Goal: Contribute content

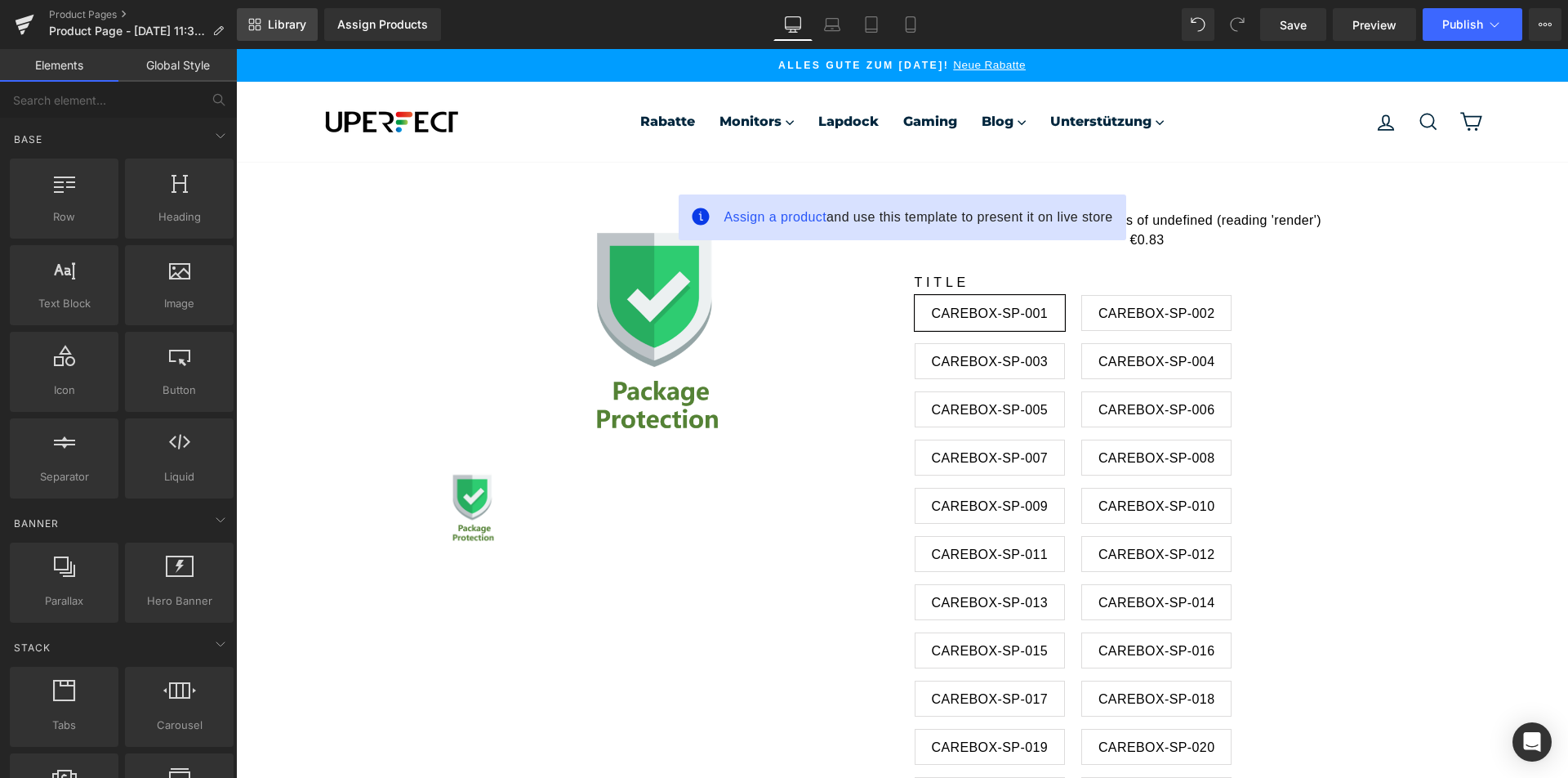
click at [271, 27] on span "Library" at bounding box center [287, 25] width 38 height 15
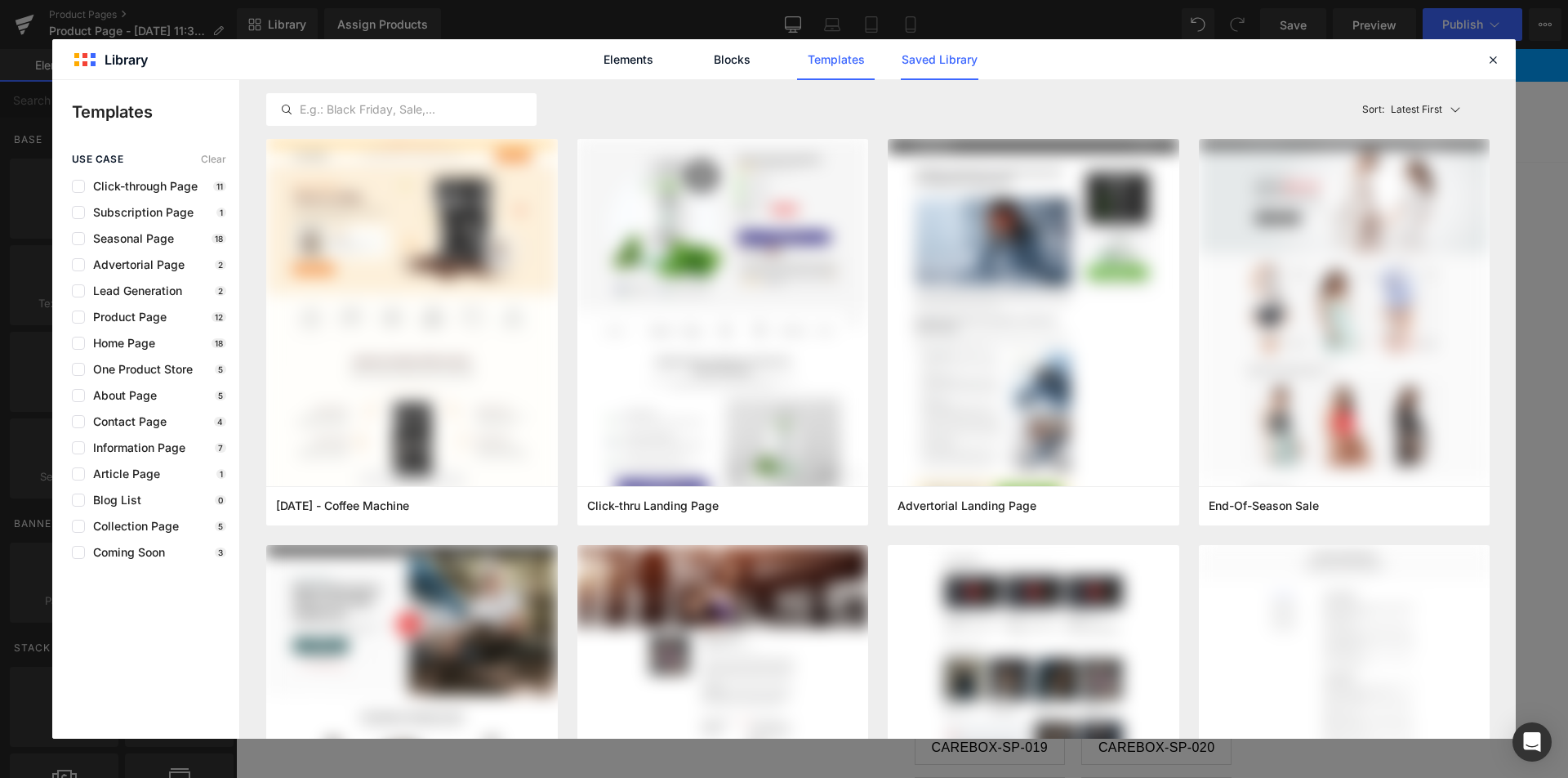
click at [951, 62] on link "Saved Library" at bounding box center [939, 59] width 77 height 41
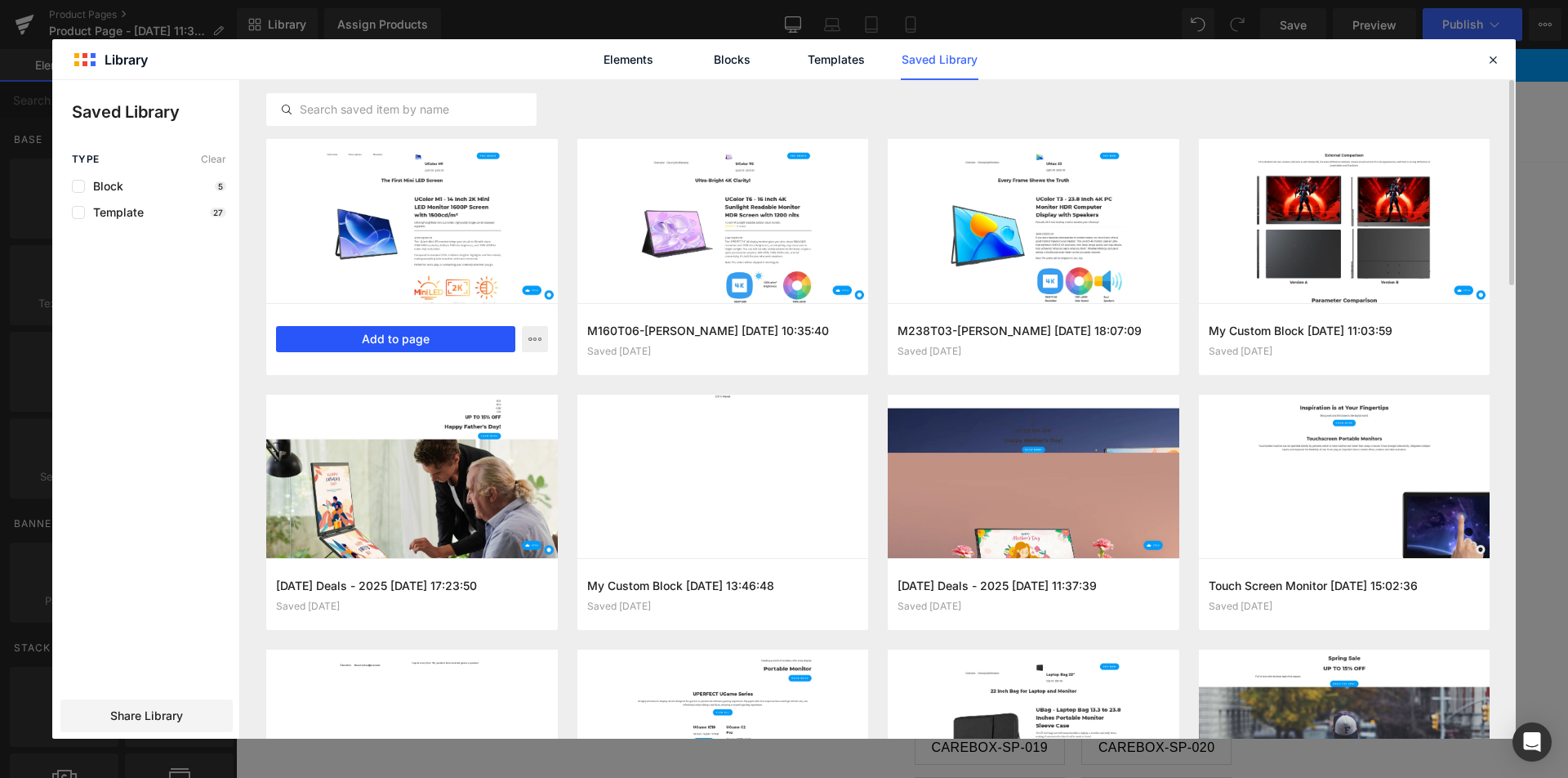
click at [459, 343] on button "Add to page" at bounding box center [396, 339] width 239 height 26
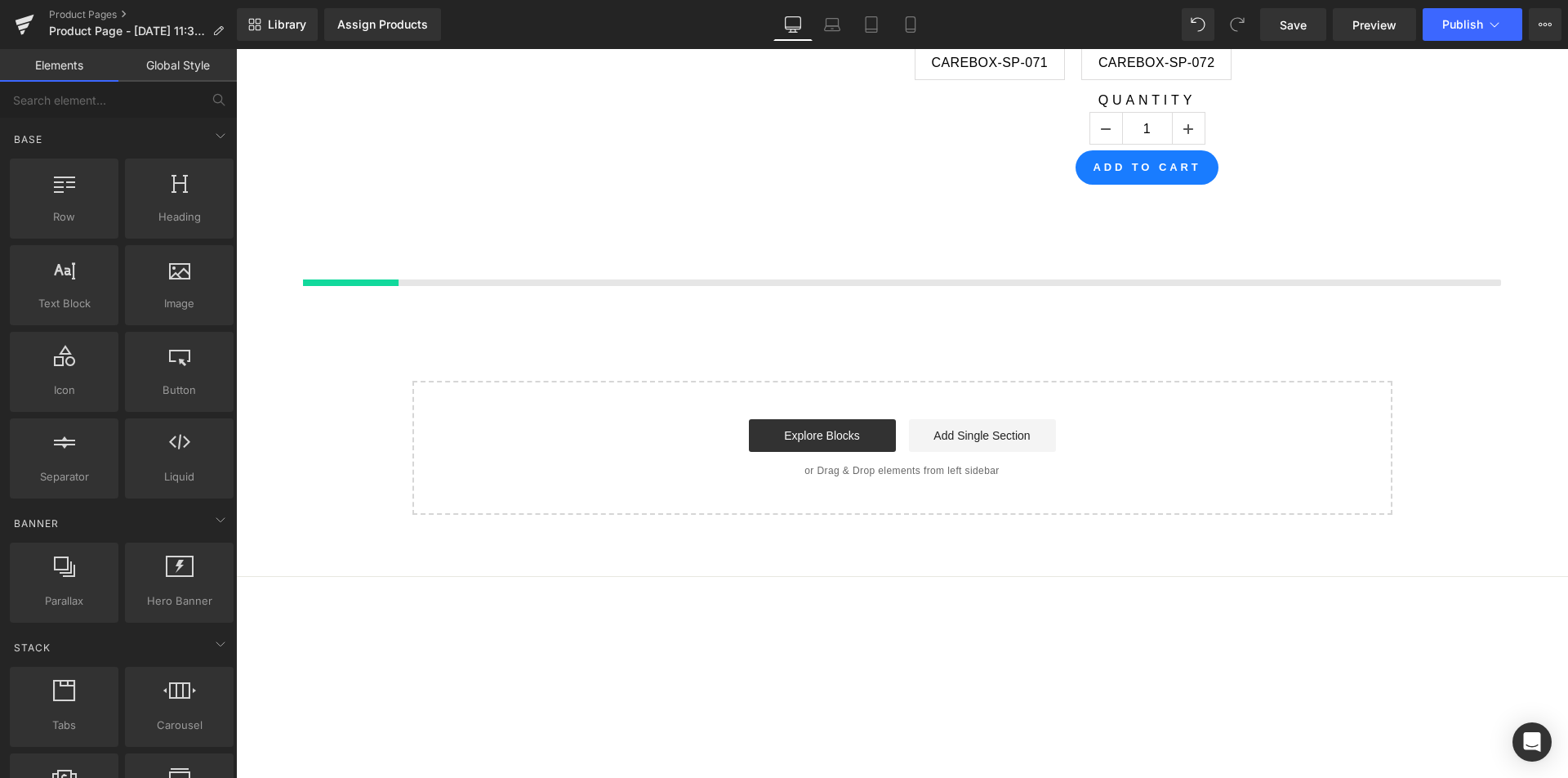
scroll to position [2024, 0]
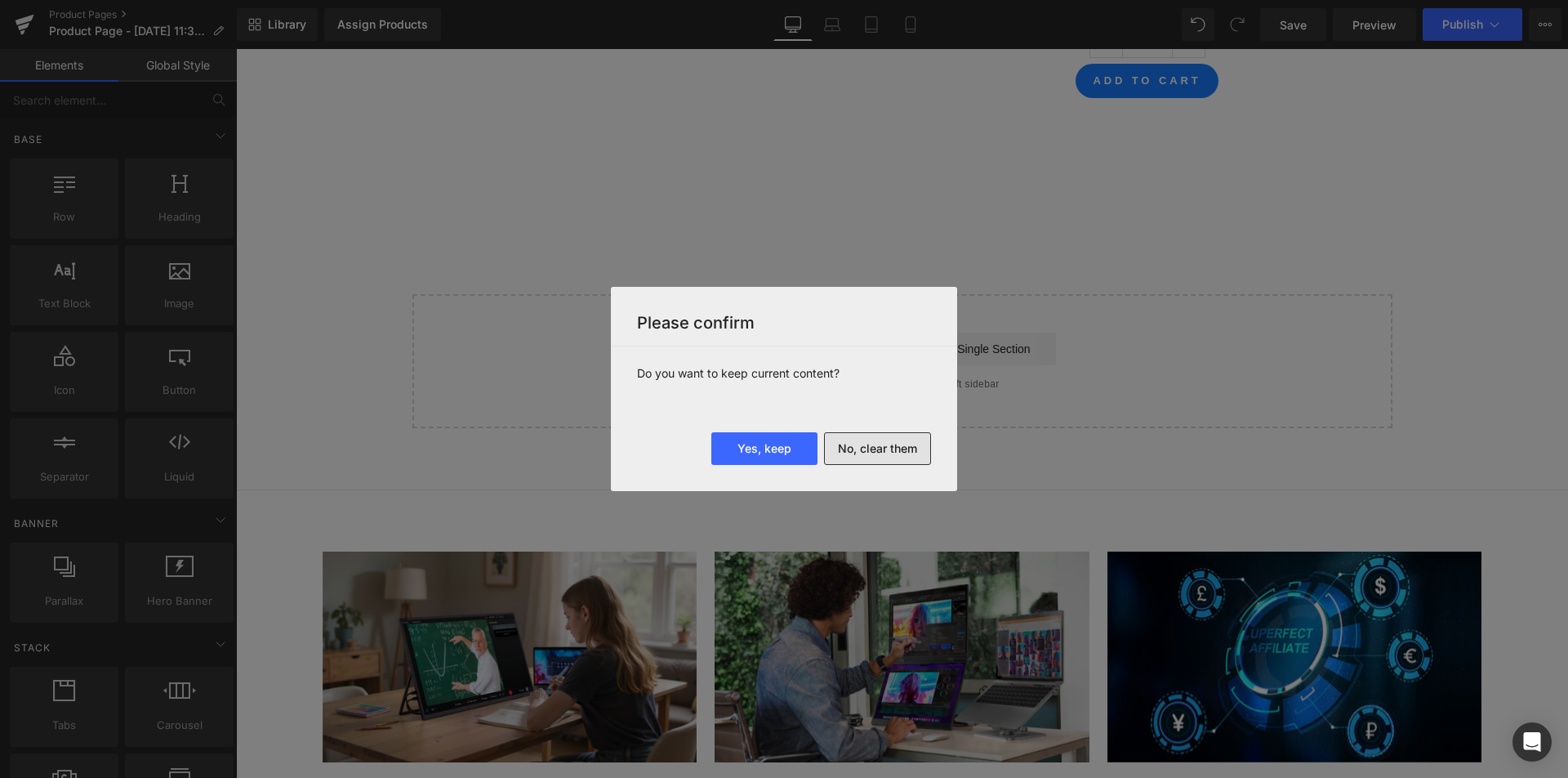
click at [877, 440] on button "No, clear them" at bounding box center [877, 448] width 107 height 32
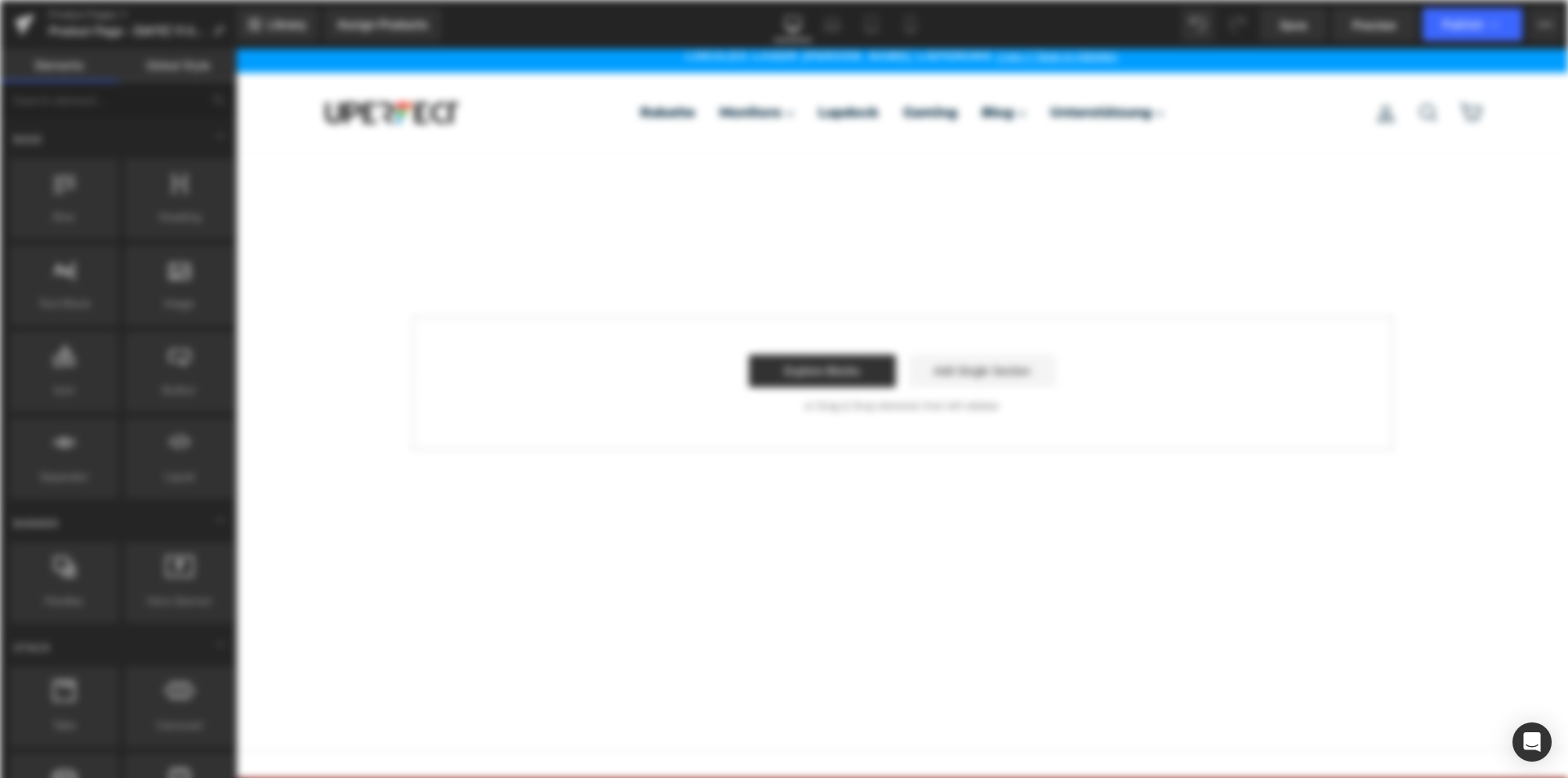
scroll to position [0, 0]
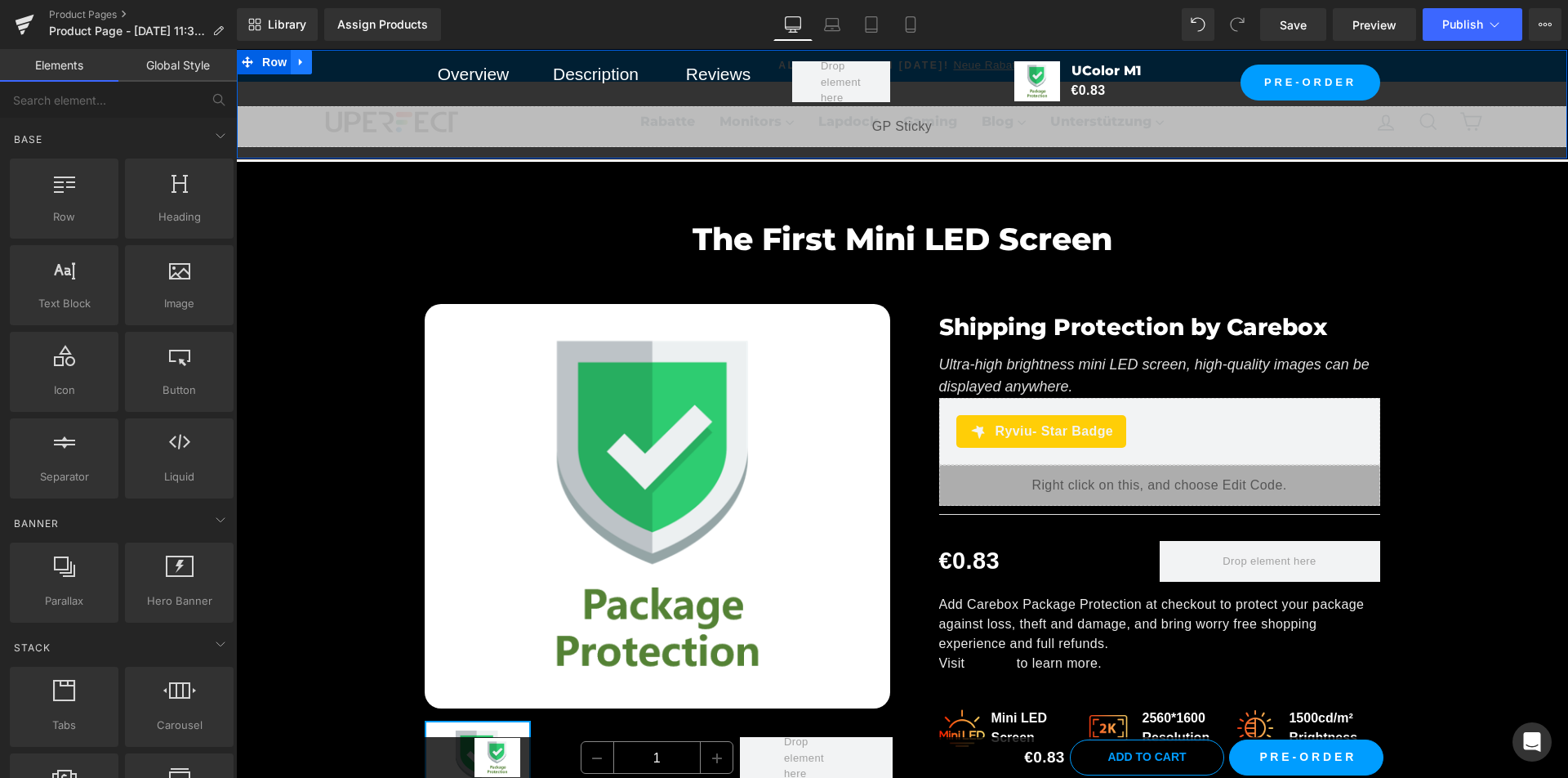
click at [300, 62] on icon at bounding box center [300, 62] width 3 height 7
click at [347, 61] on icon at bounding box center [344, 62] width 12 height 12
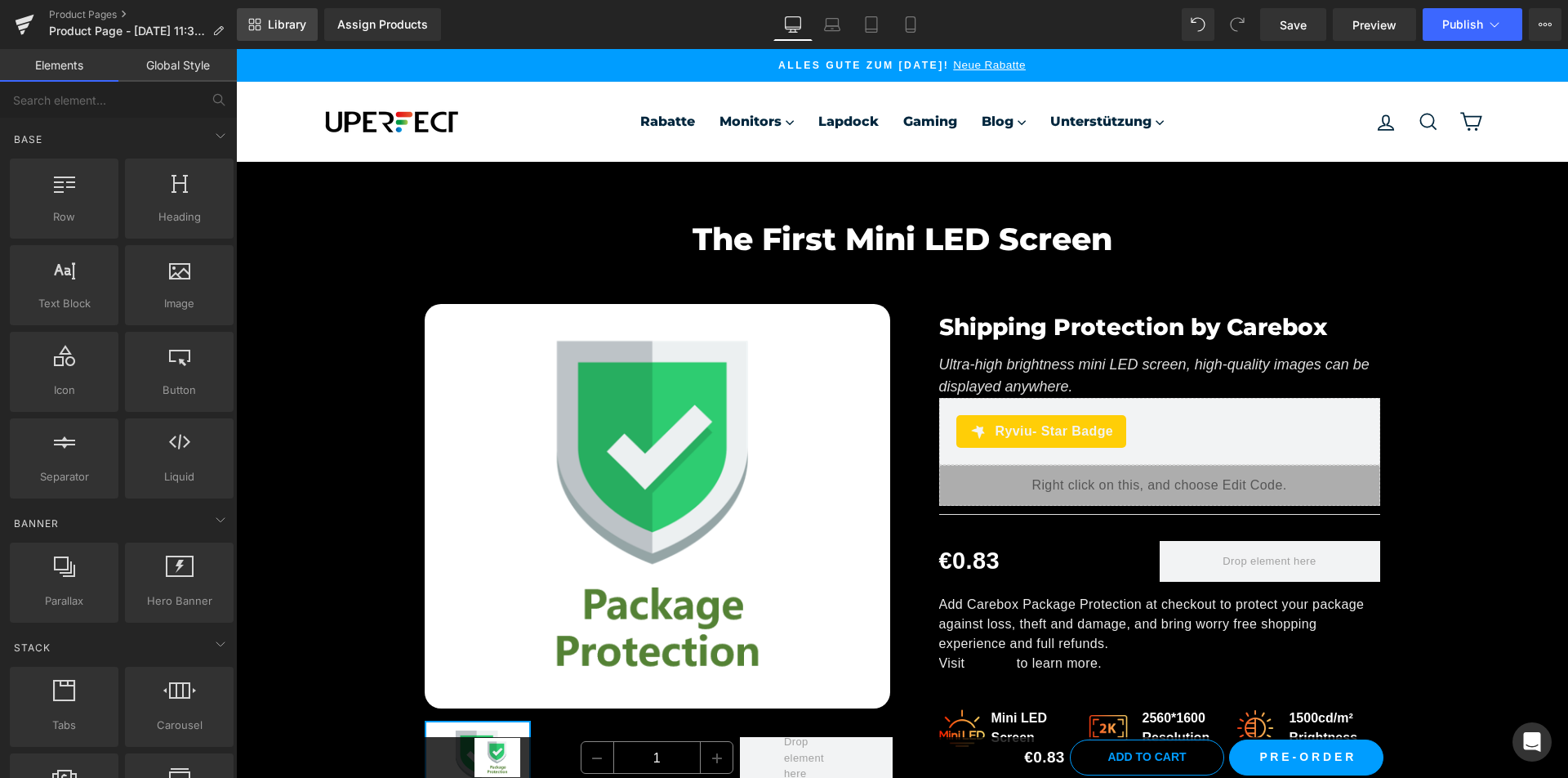
click at [285, 25] on span "Library" at bounding box center [287, 25] width 38 height 15
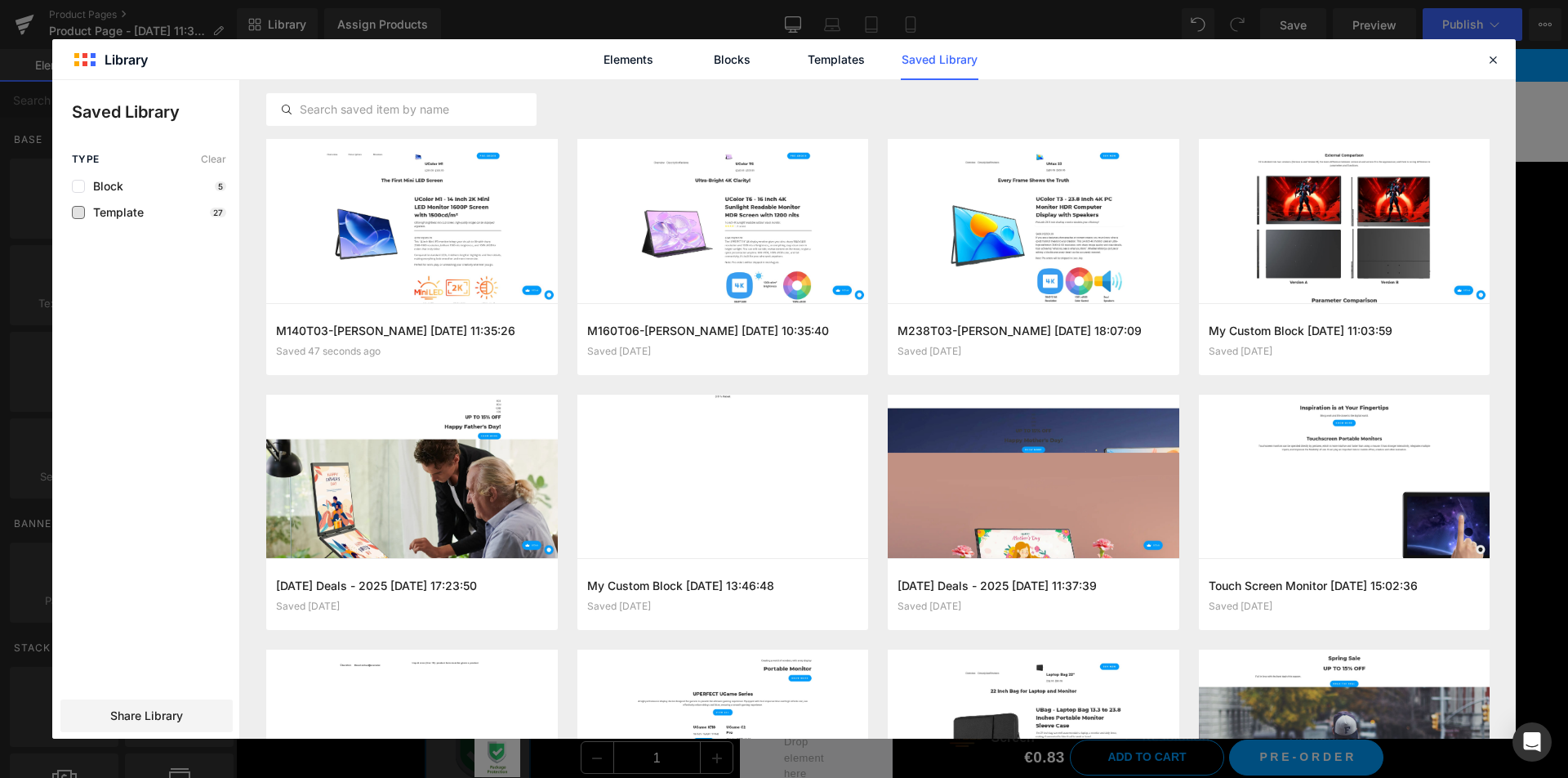
click at [119, 213] on span "Template" at bounding box center [114, 213] width 59 height 13
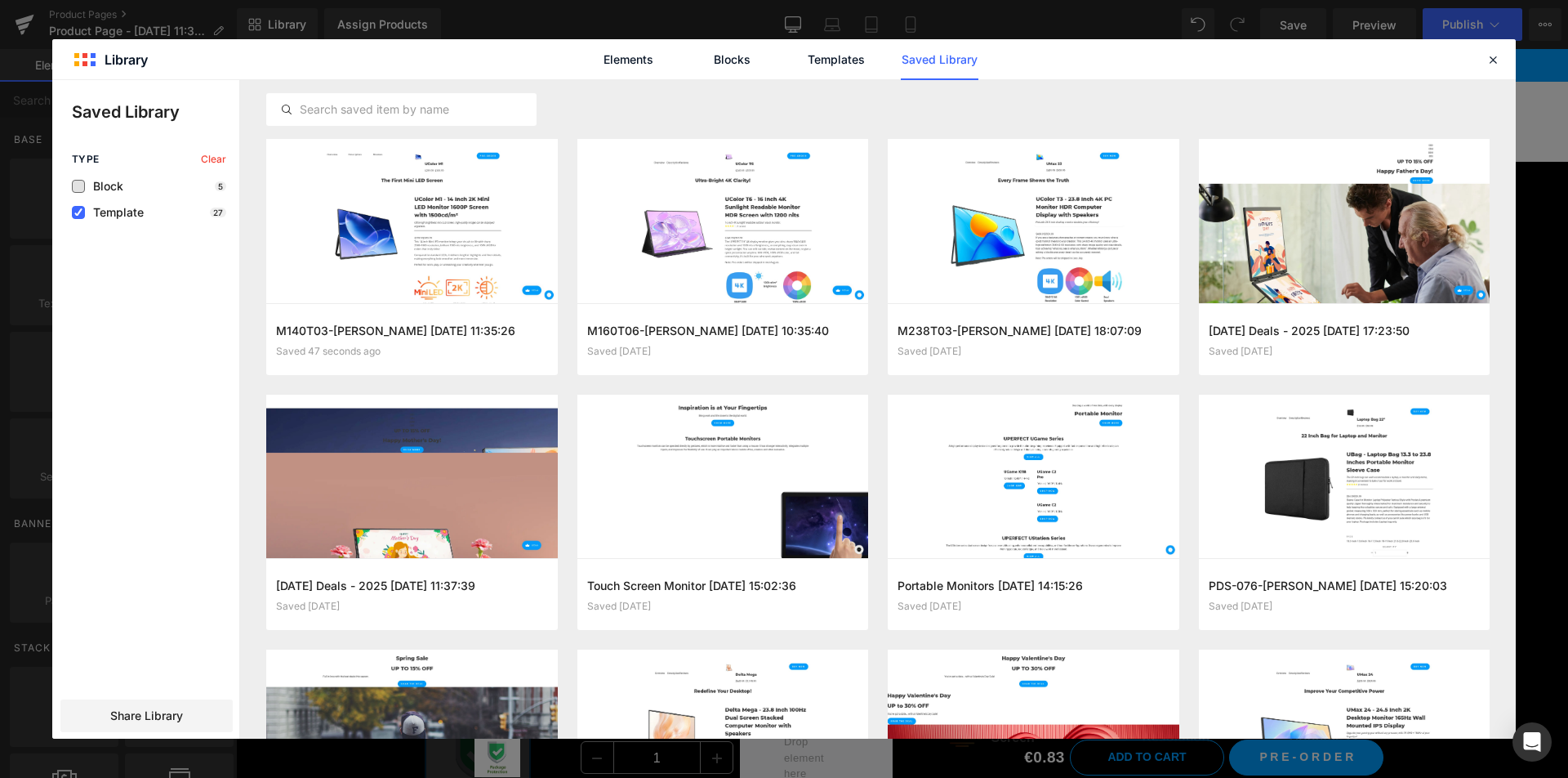
click at [115, 186] on span "Block" at bounding box center [104, 186] width 38 height 13
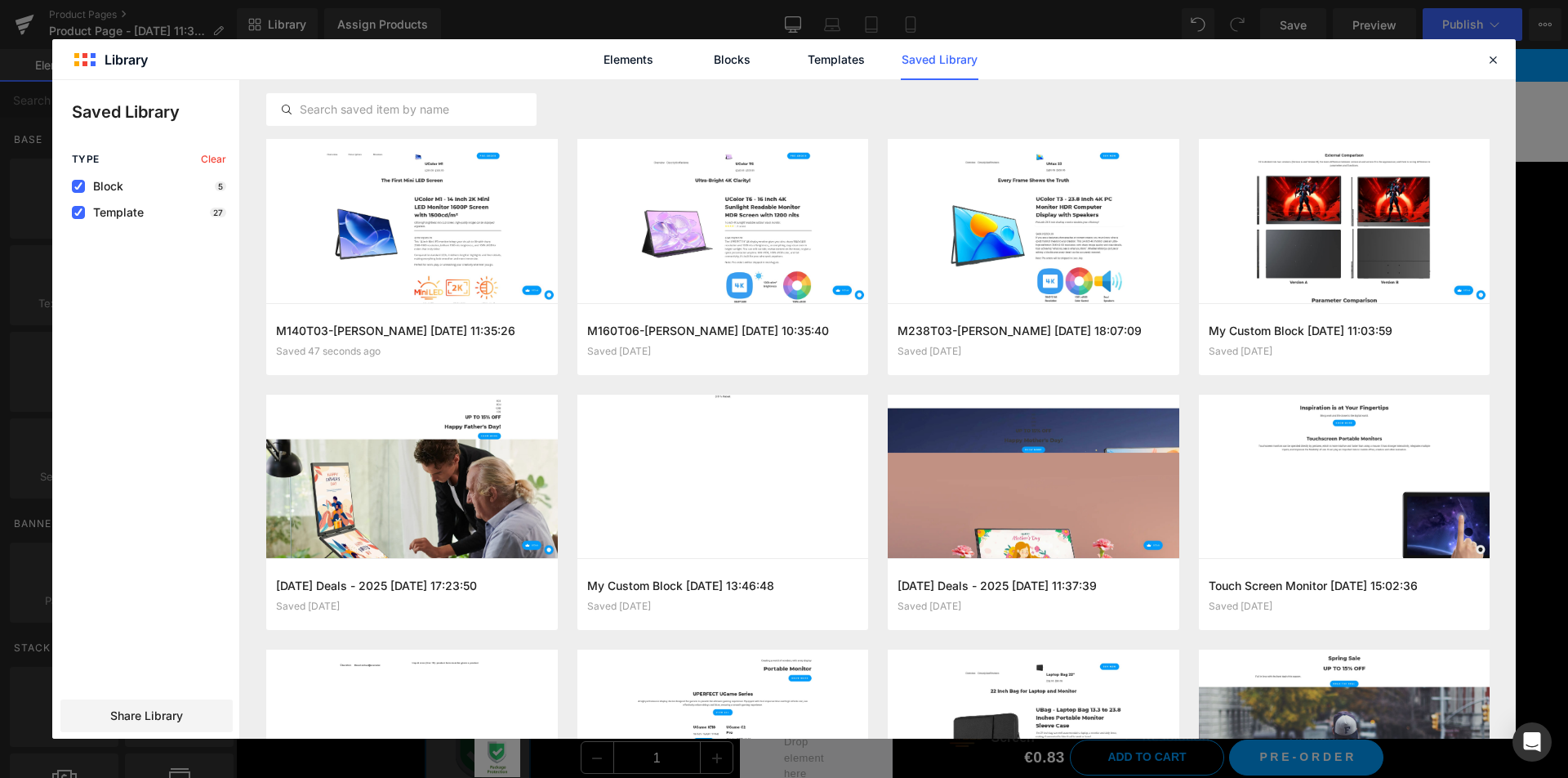
click at [117, 211] on span "Template" at bounding box center [114, 213] width 59 height 13
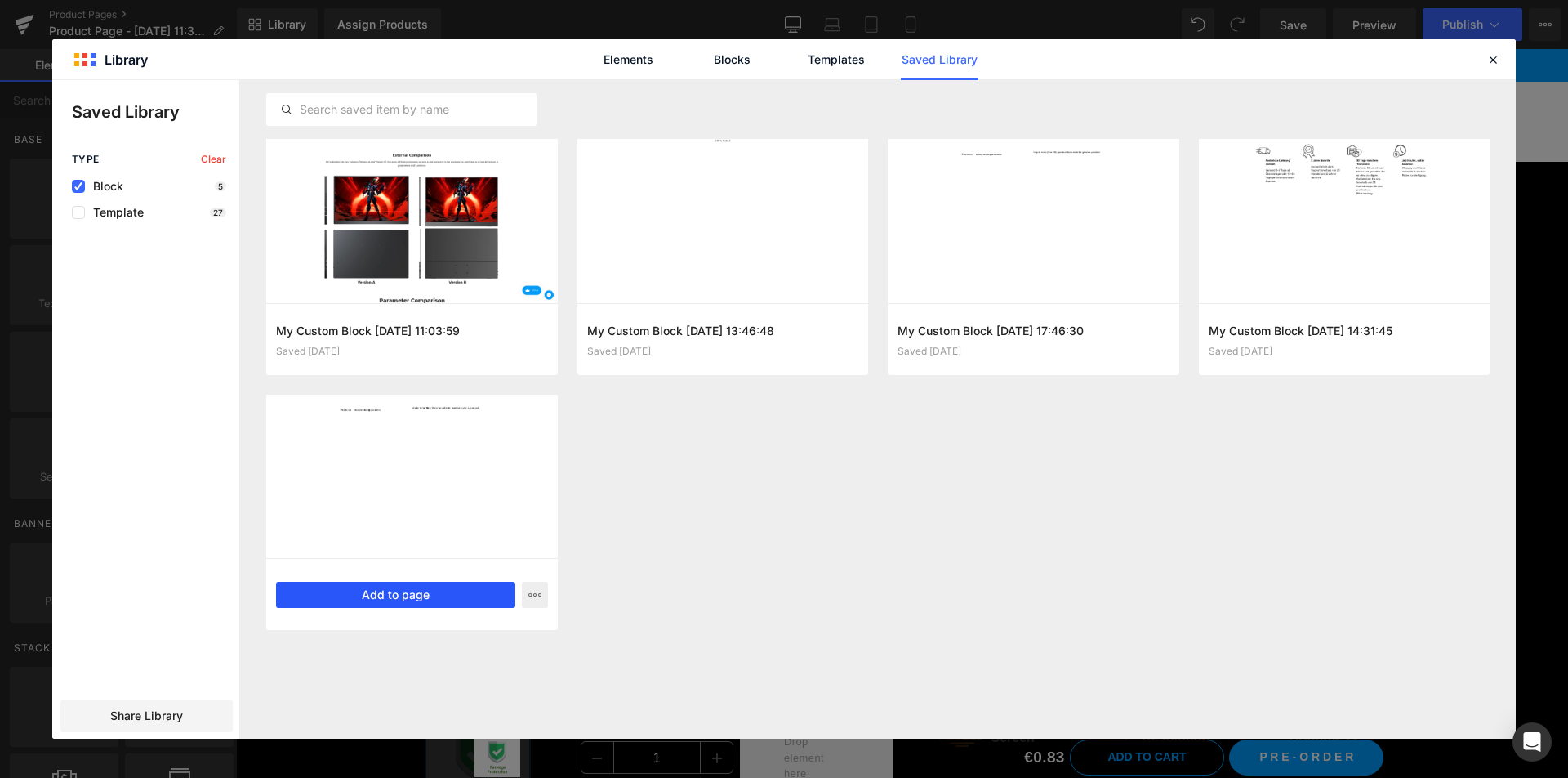
drag, startPoint x: 418, startPoint y: 598, endPoint x: 466, endPoint y: 503, distance: 106.4
click at [418, 598] on button "Add to page" at bounding box center [396, 594] width 239 height 26
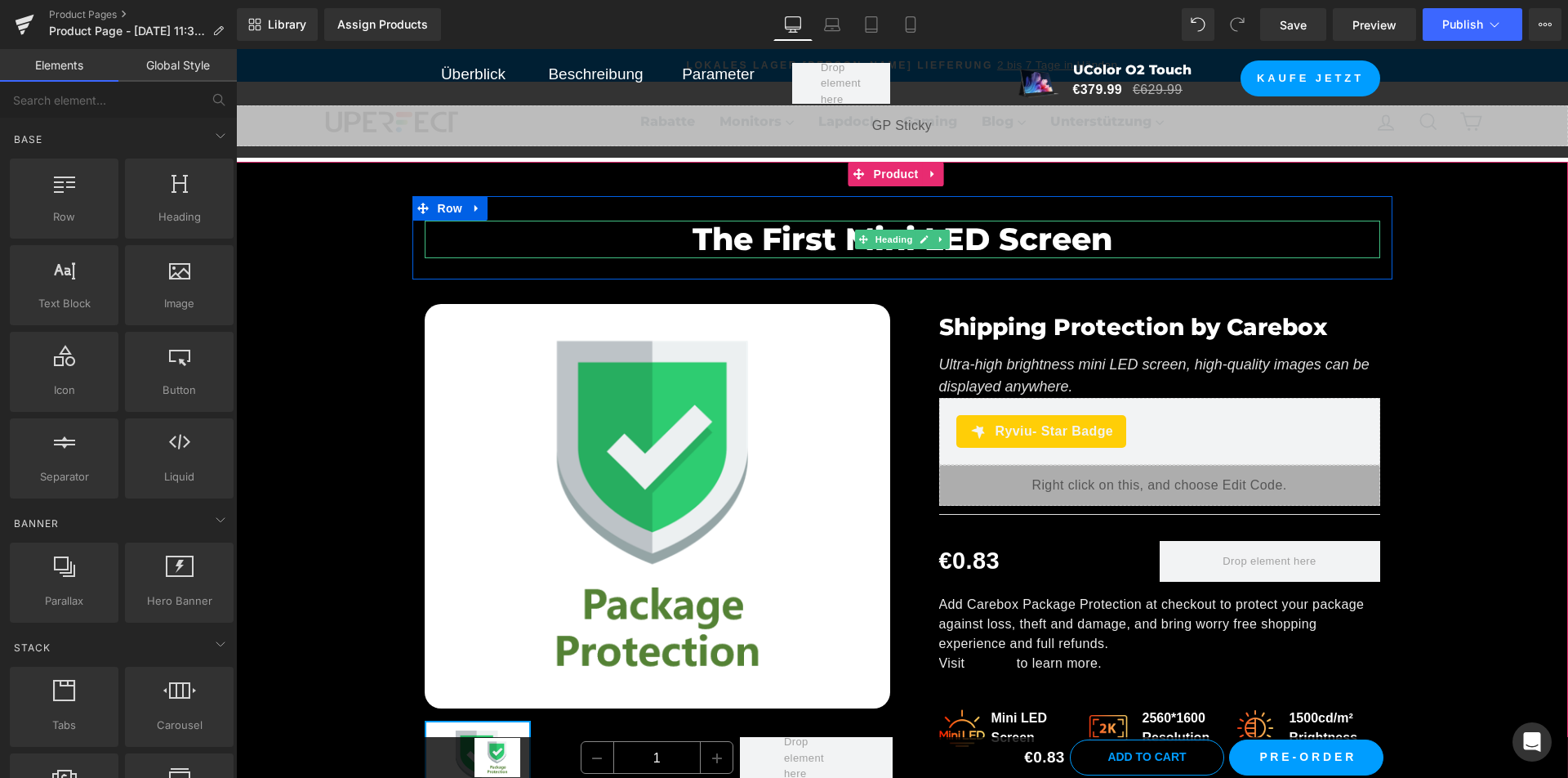
drag, startPoint x: 716, startPoint y: 233, endPoint x: 843, endPoint y: 182, distance: 136.9
click at [716, 233] on h2 "The First Mini LED Screen" at bounding box center [902, 239] width 955 height 37
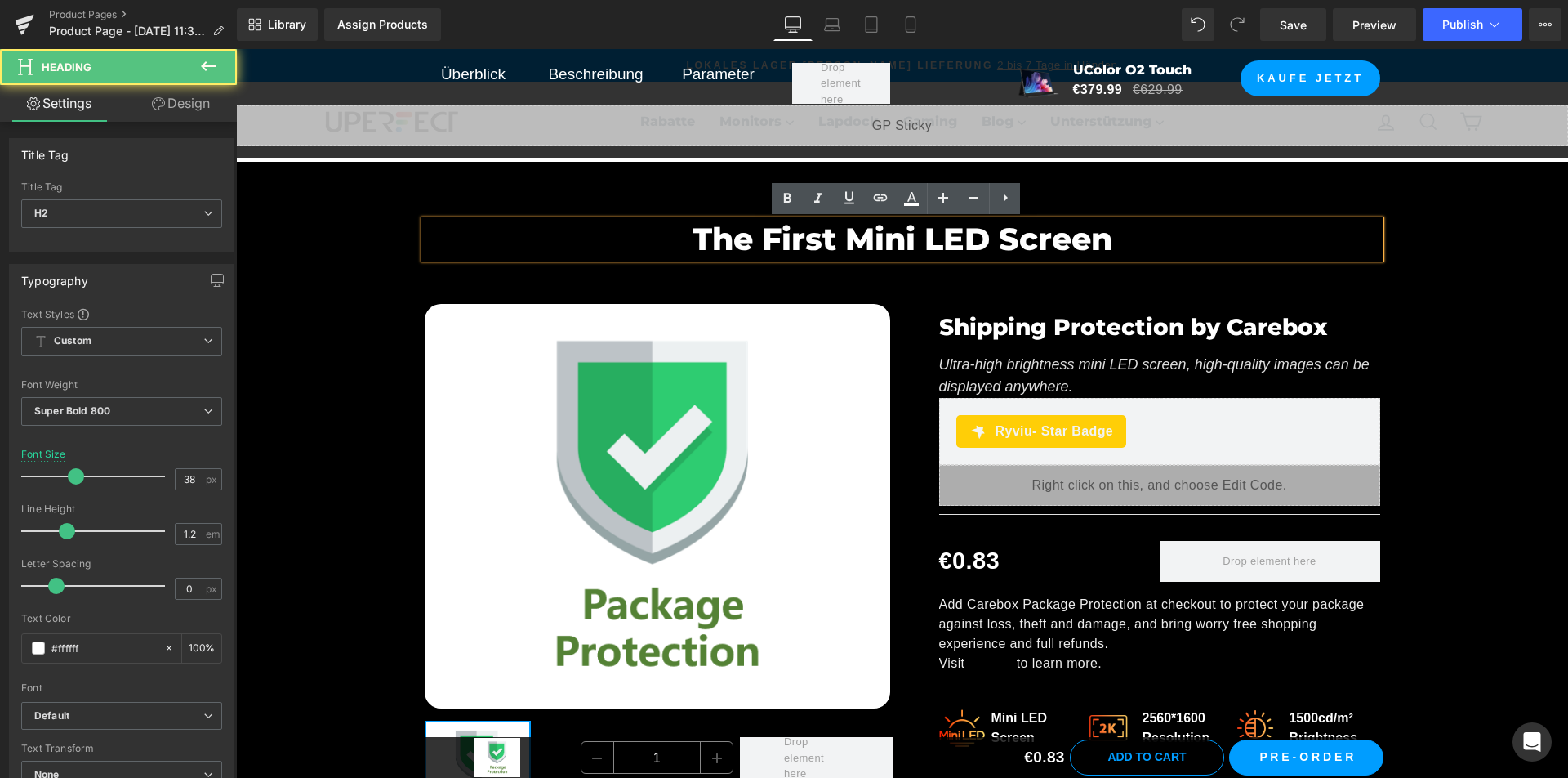
click at [886, 172] on div "The First Mini LED Screen Heading Row Sale Off (P) Image ‹ › (P) Image List Shi…" at bounding box center [901, 542] width 1331 height 761
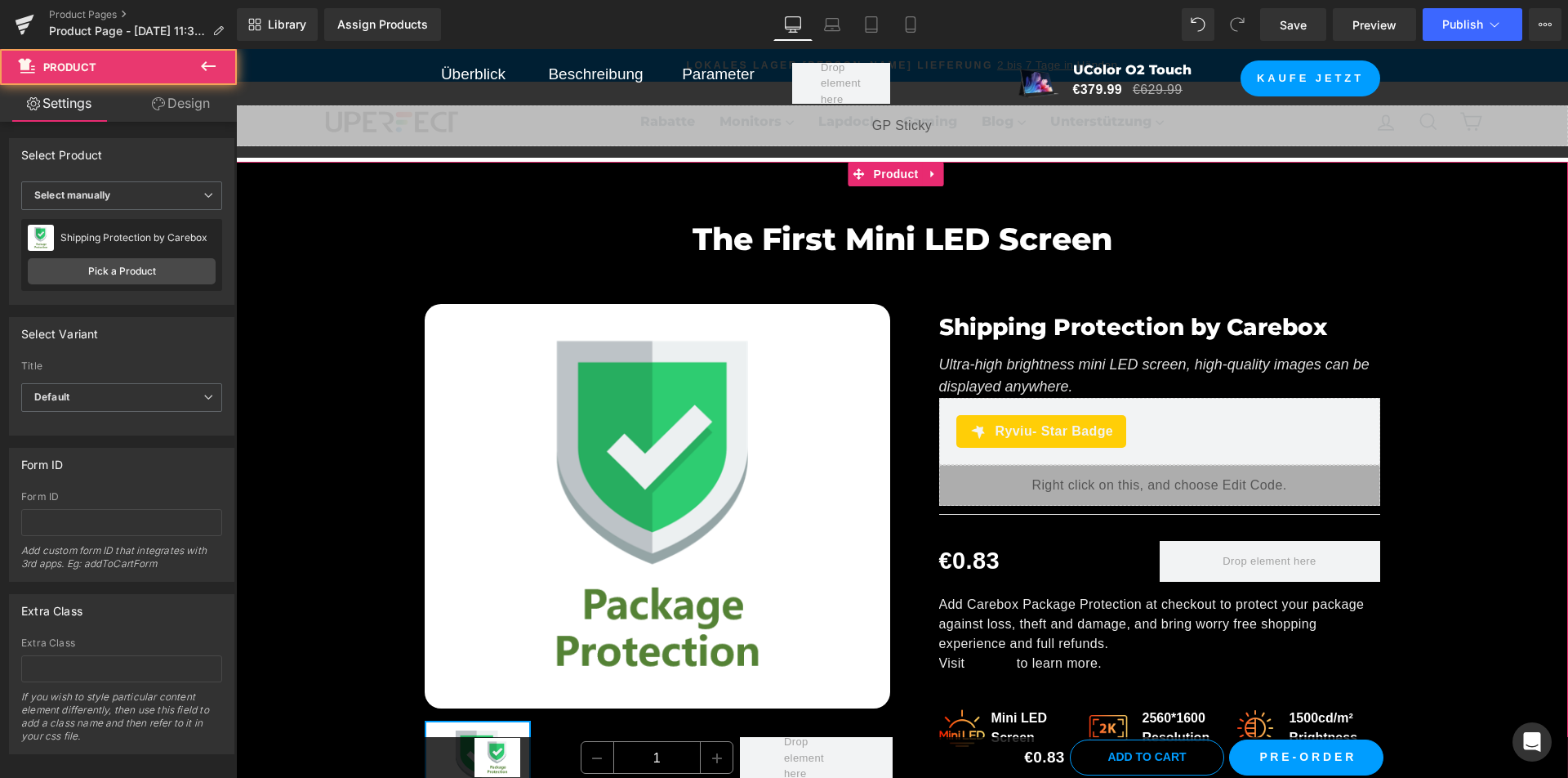
click at [887, 174] on div "The First Mini LED Screen Heading Row Sale Off (P) Image ‹ › (P) Image List Shi…" at bounding box center [901, 542] width 1331 height 761
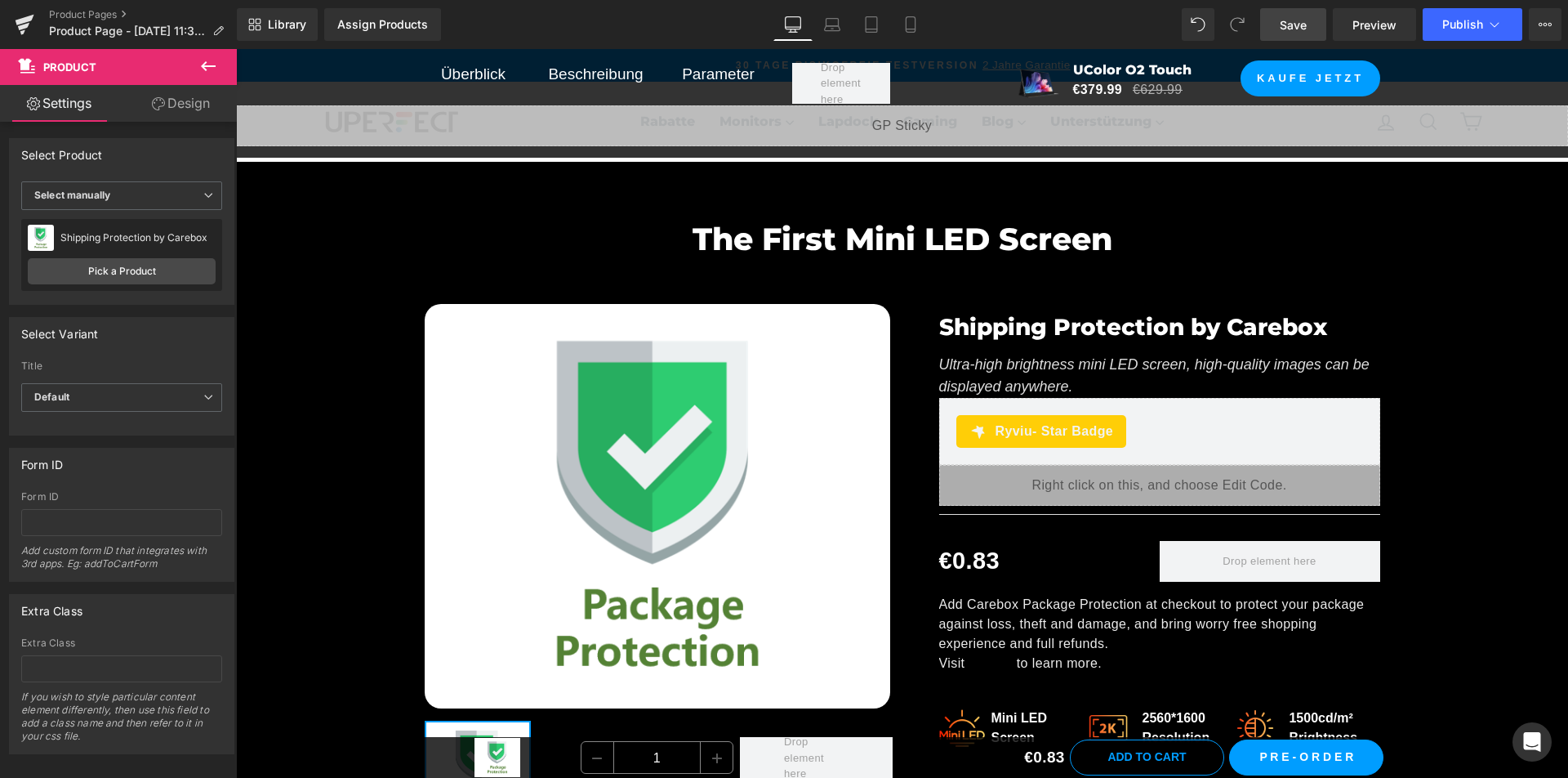
click at [1289, 22] on span "Save" at bounding box center [1293, 25] width 27 height 17
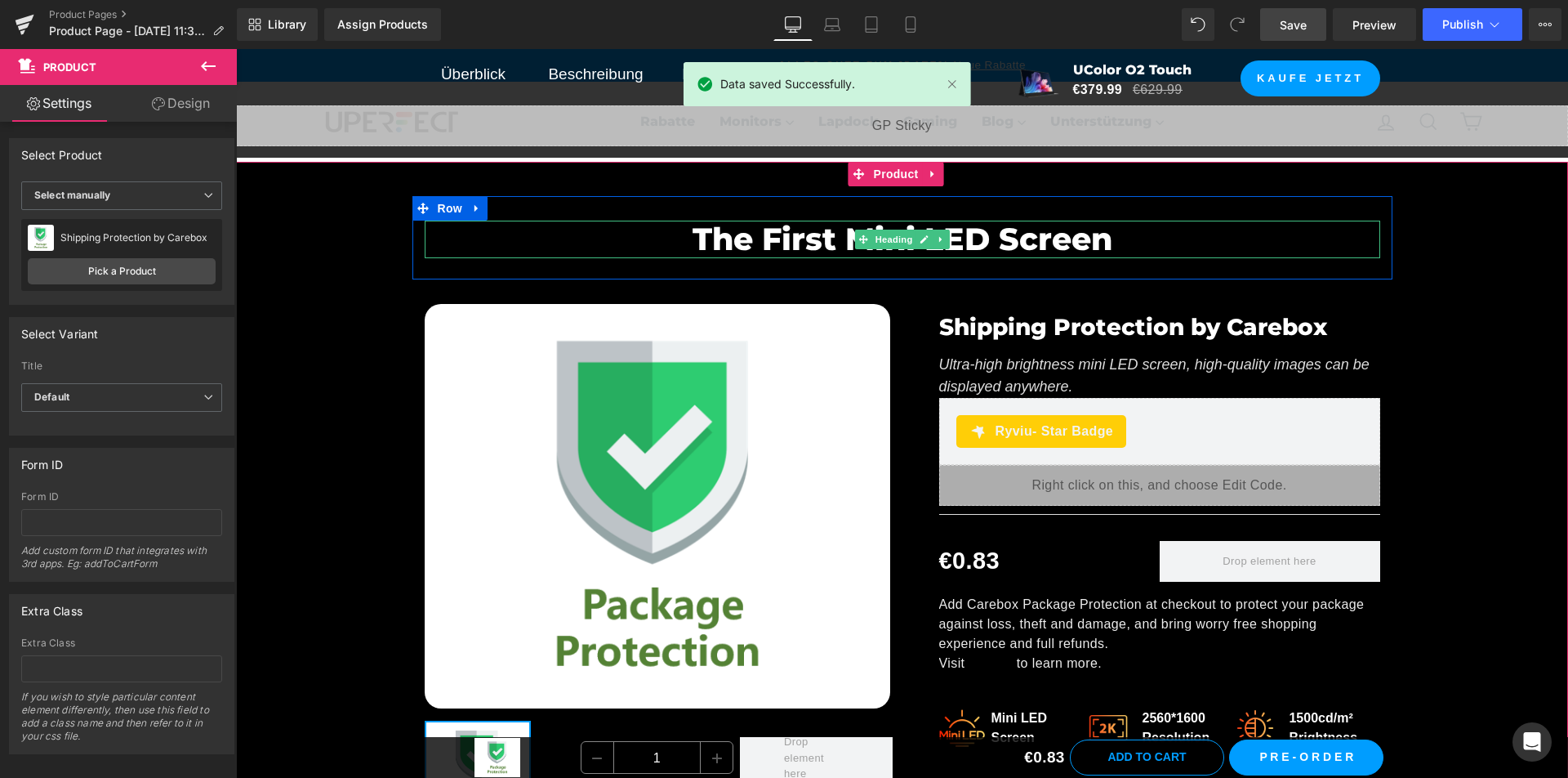
click at [734, 241] on h2 "The First Mini LED Screen" at bounding box center [902, 239] width 955 height 37
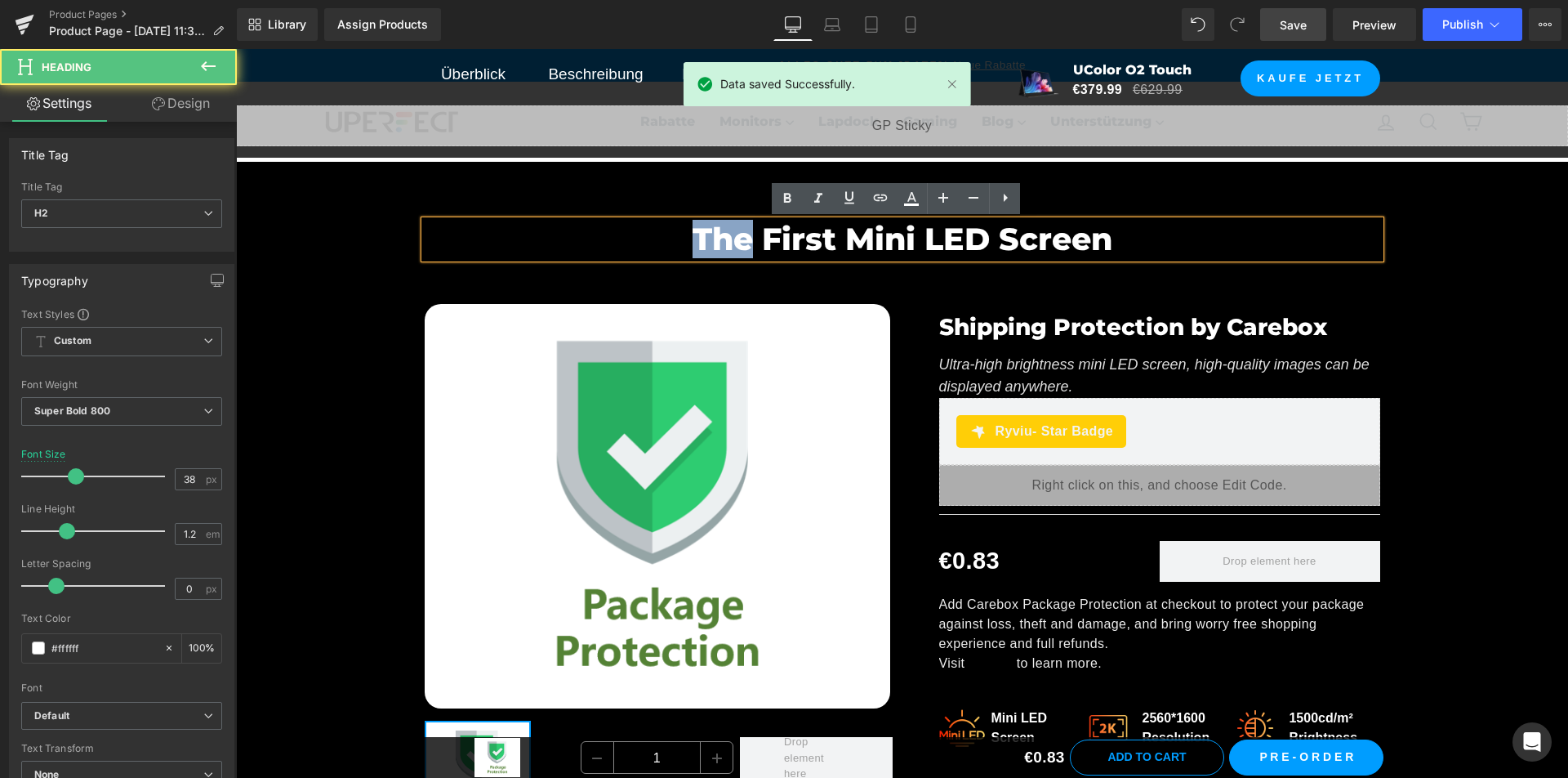
click at [734, 241] on h2 "The First Mini LED Screen" at bounding box center [902, 239] width 955 height 37
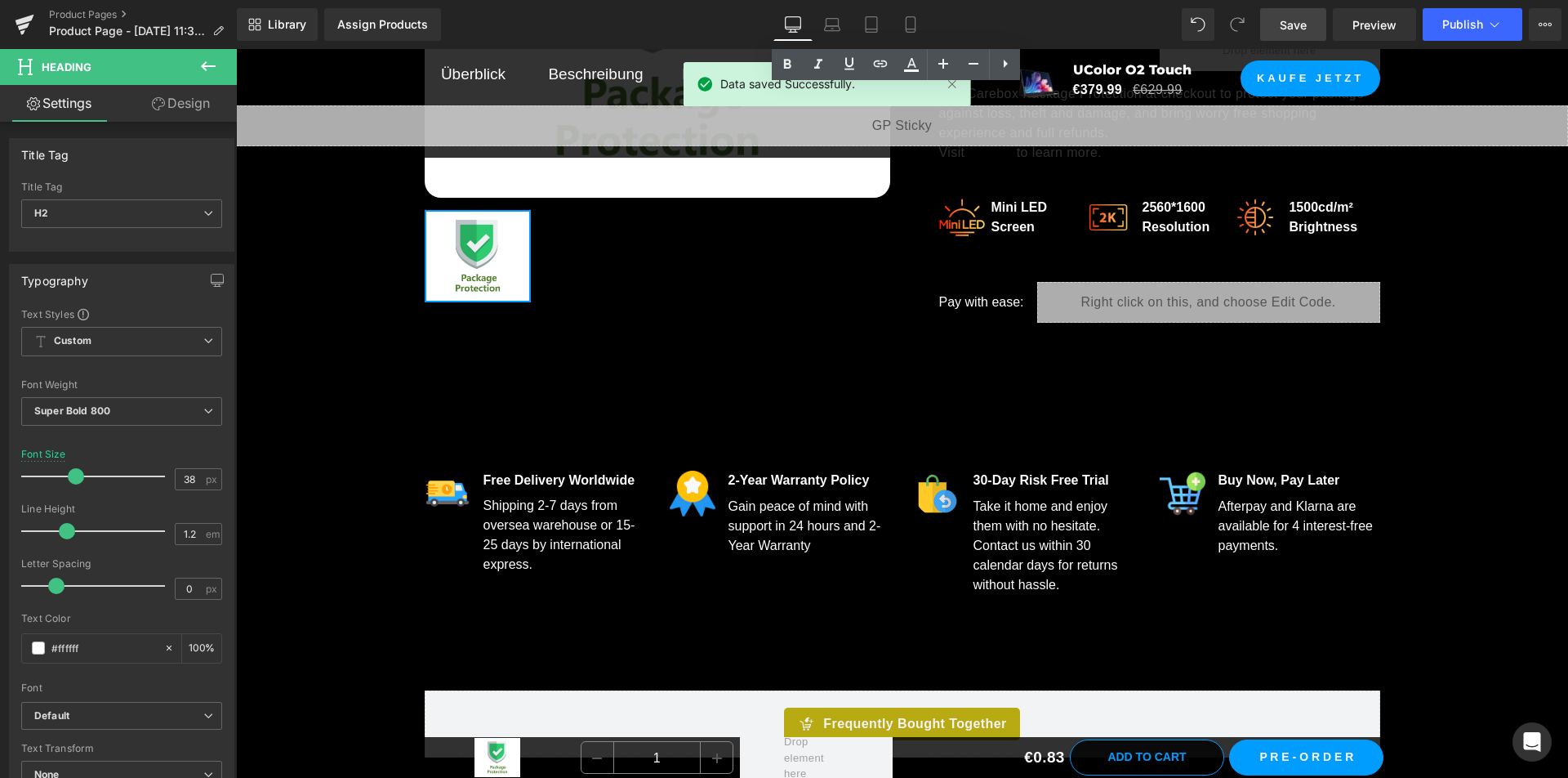
scroll to position [653, 0]
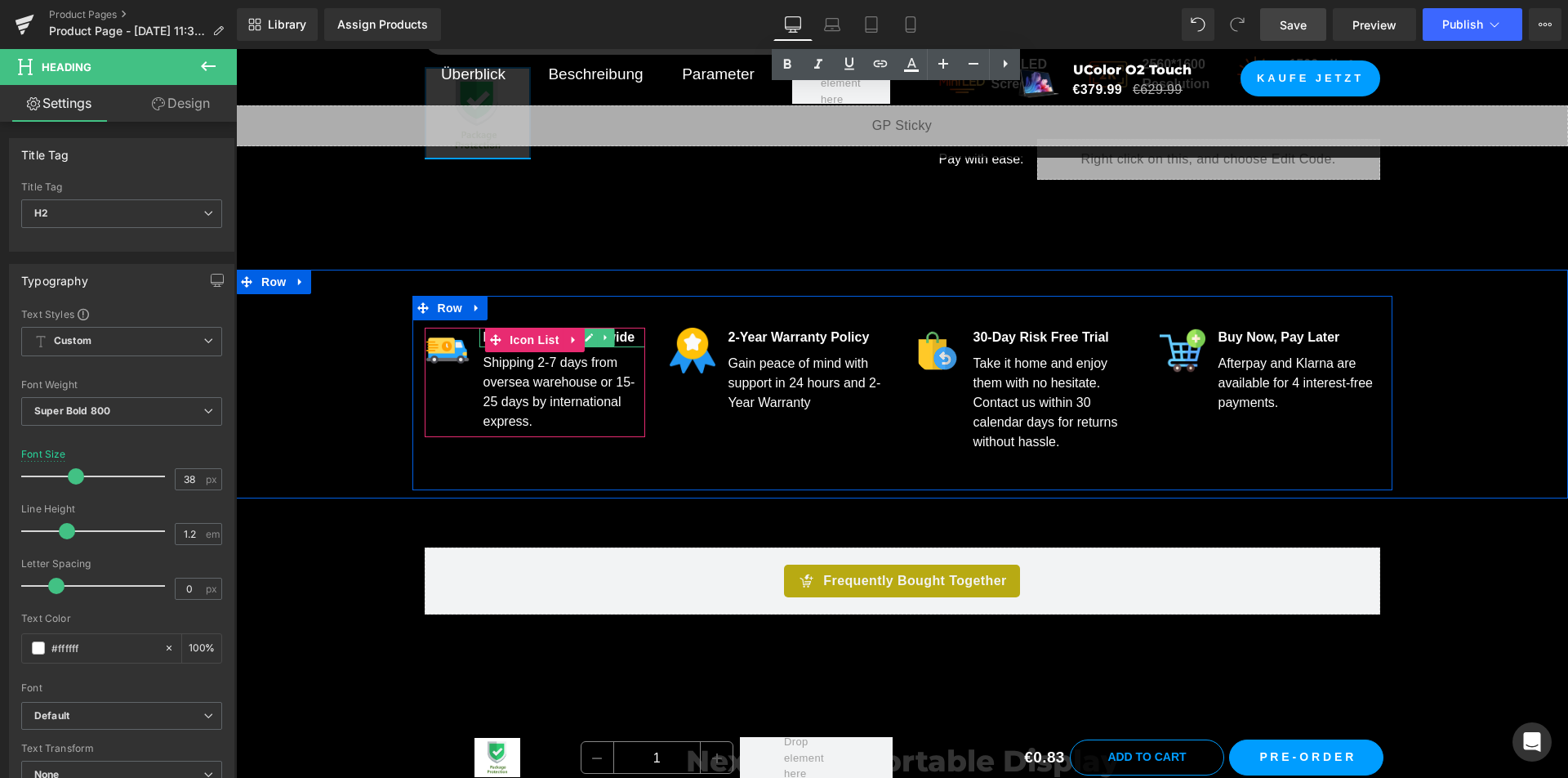
click at [625, 338] on span "Free Delivery Worldwide" at bounding box center [559, 336] width 152 height 14
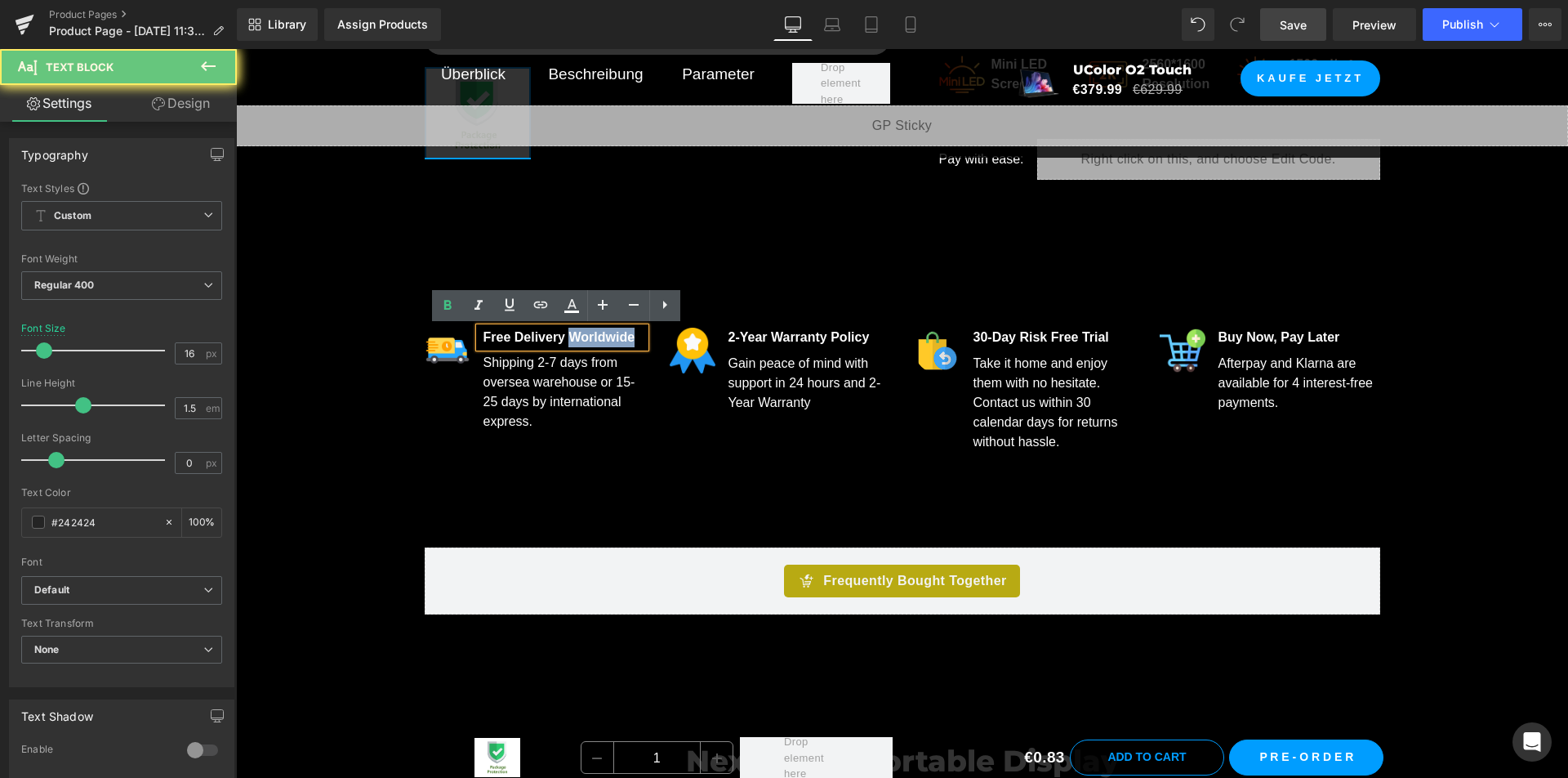
click at [625, 338] on span "Free Delivery Worldwide" at bounding box center [559, 336] width 152 height 14
copy span "Free Delivery Worldwide"
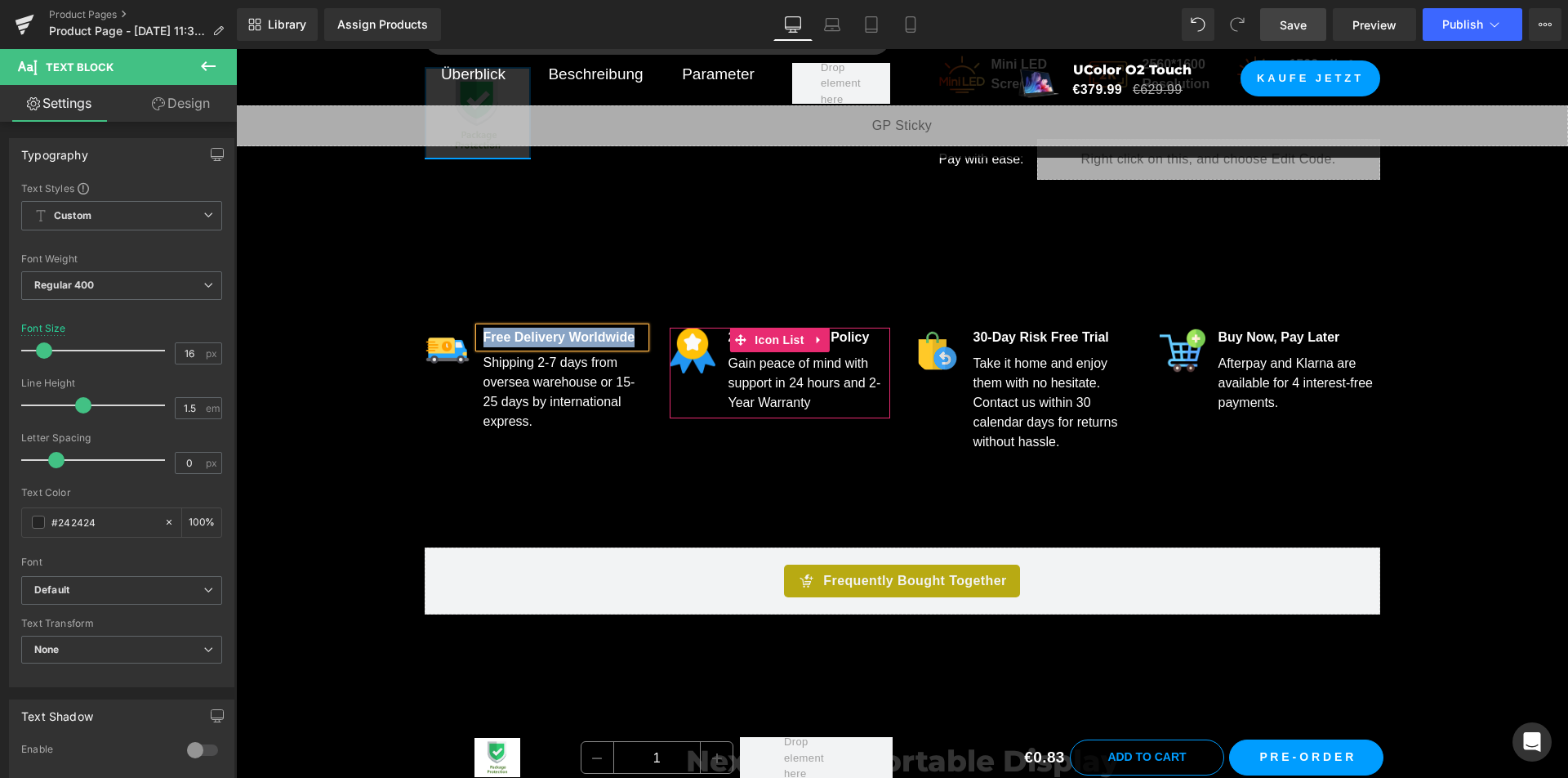
paste div
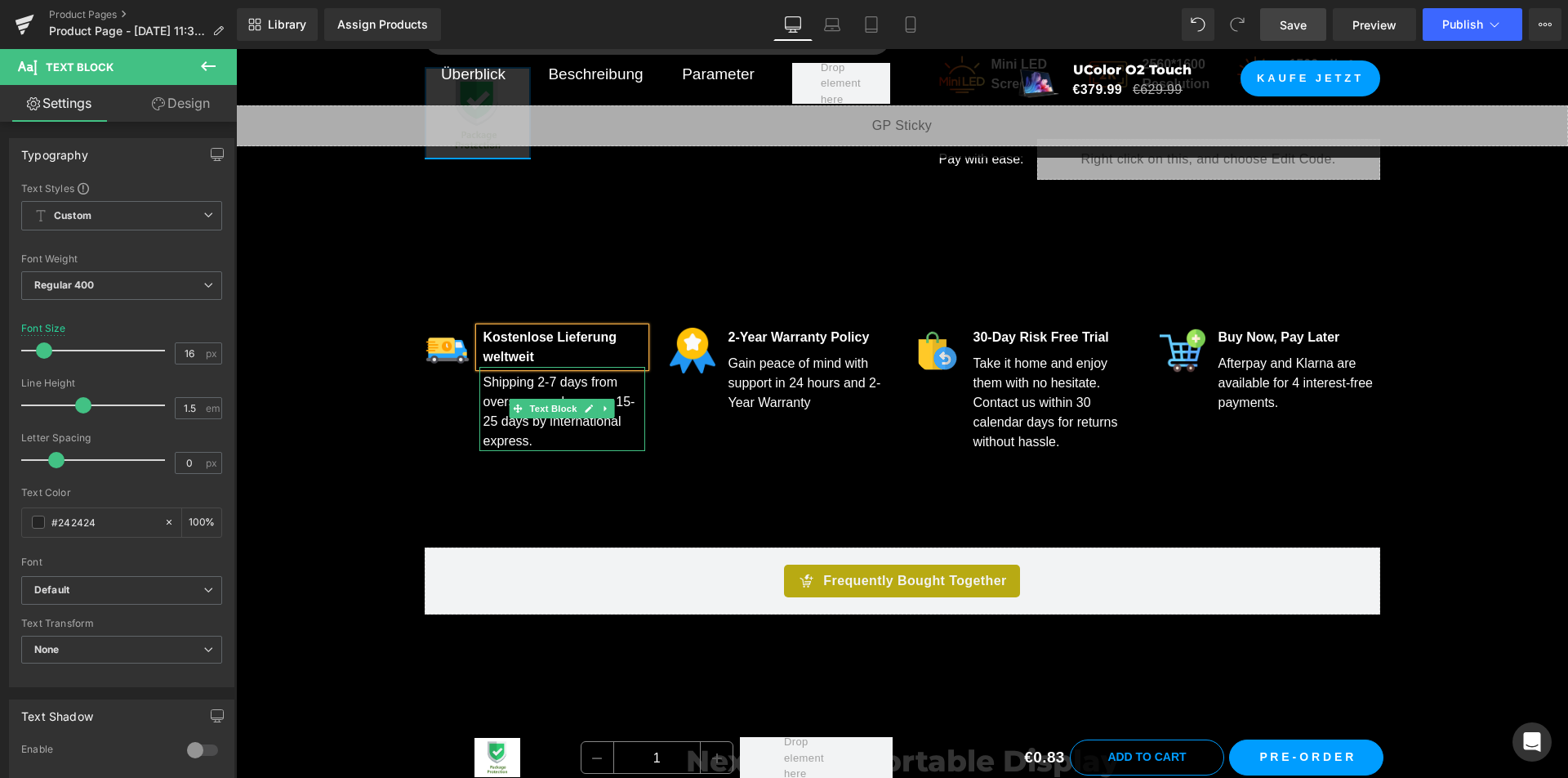
click at [601, 396] on font "Shipping 2-7 days from oversea warehouse or 15-25 days by international express." at bounding box center [559, 412] width 152 height 73
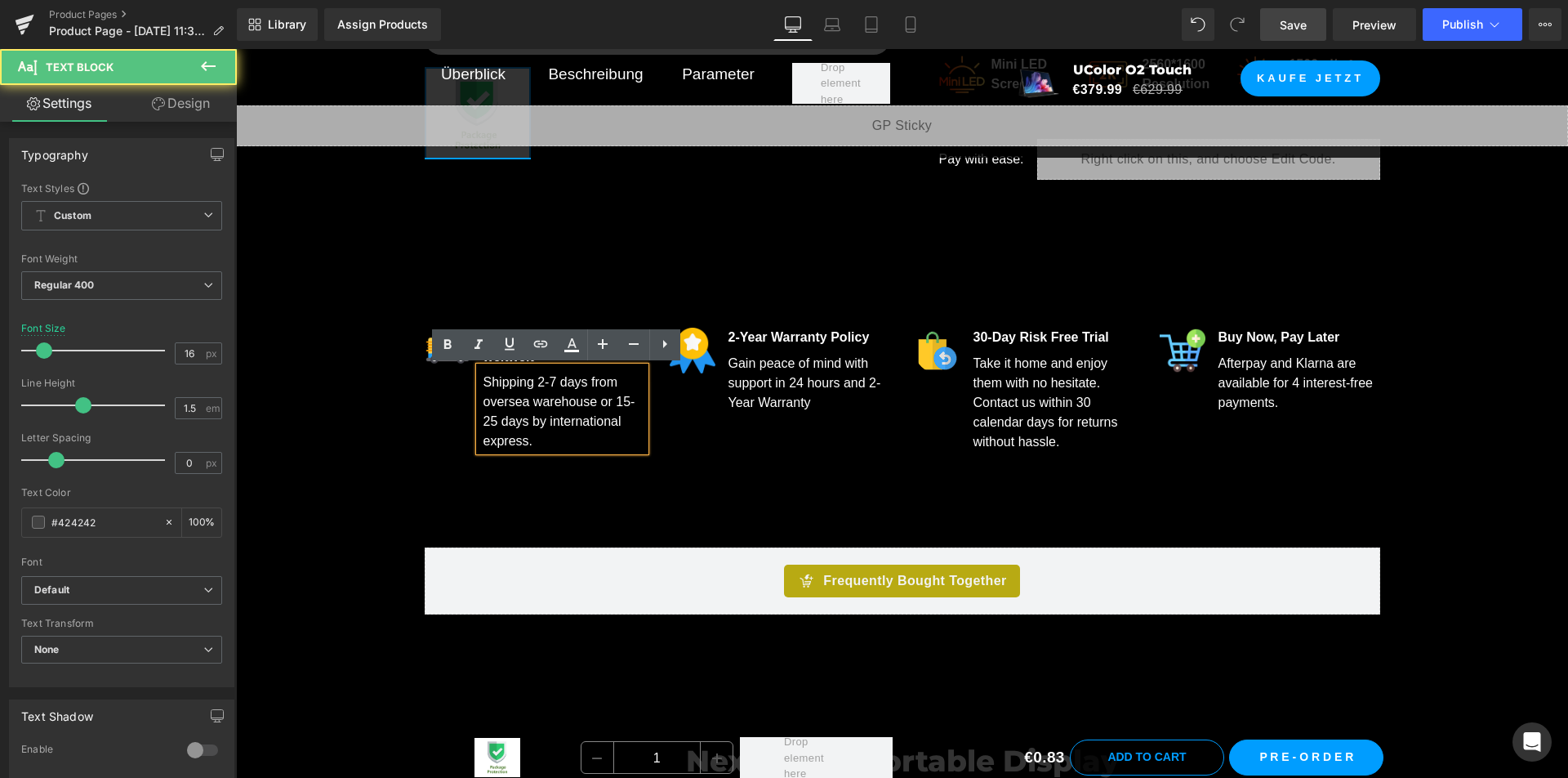
click at [607, 382] on font "Shipping 2-7 days from oversea warehouse or 15-25 days by international express." at bounding box center [559, 412] width 152 height 73
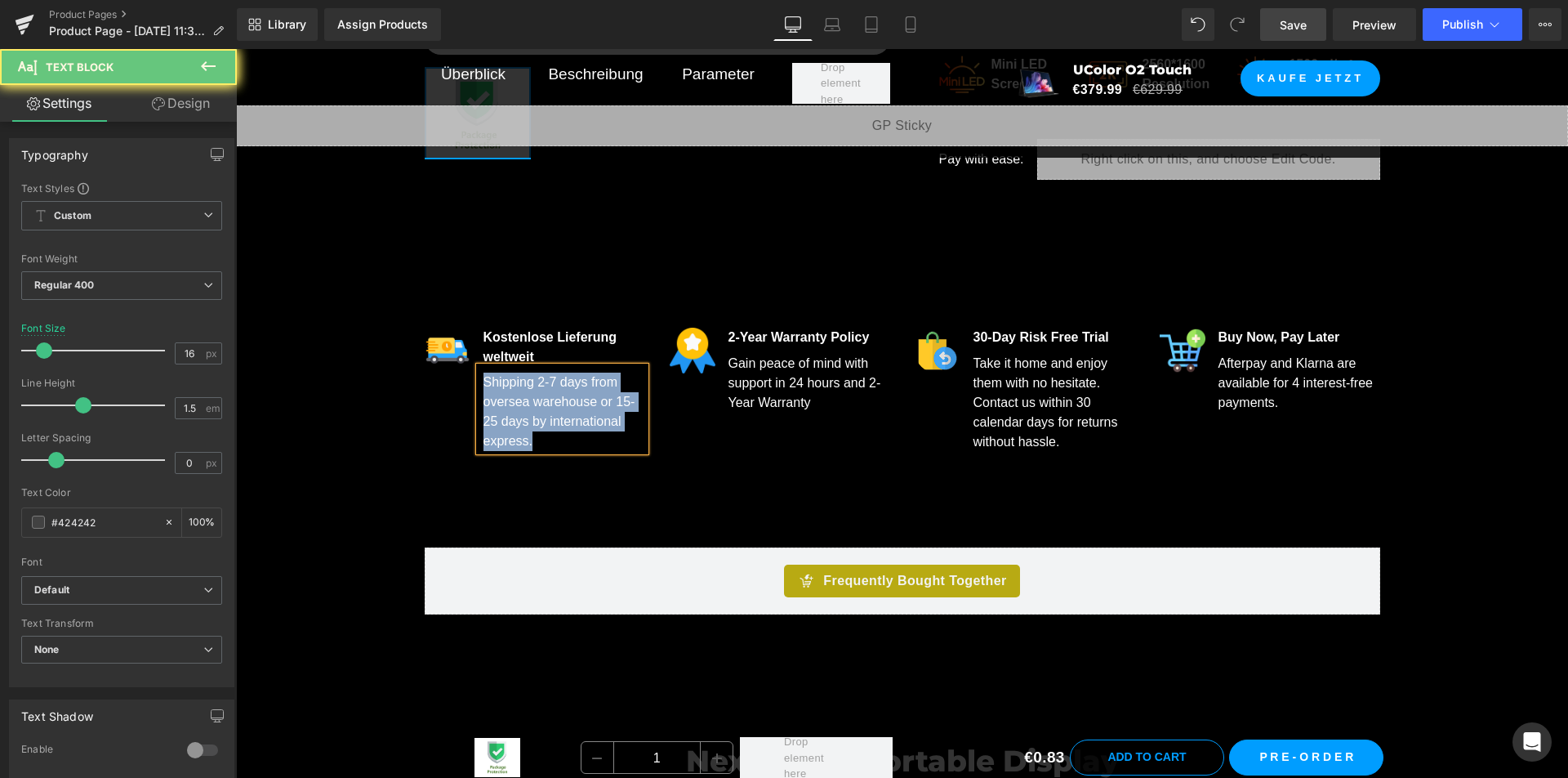
copy font "Shipping 2-7 days from oversea warehouse or 15-25 days by international express."
paste div
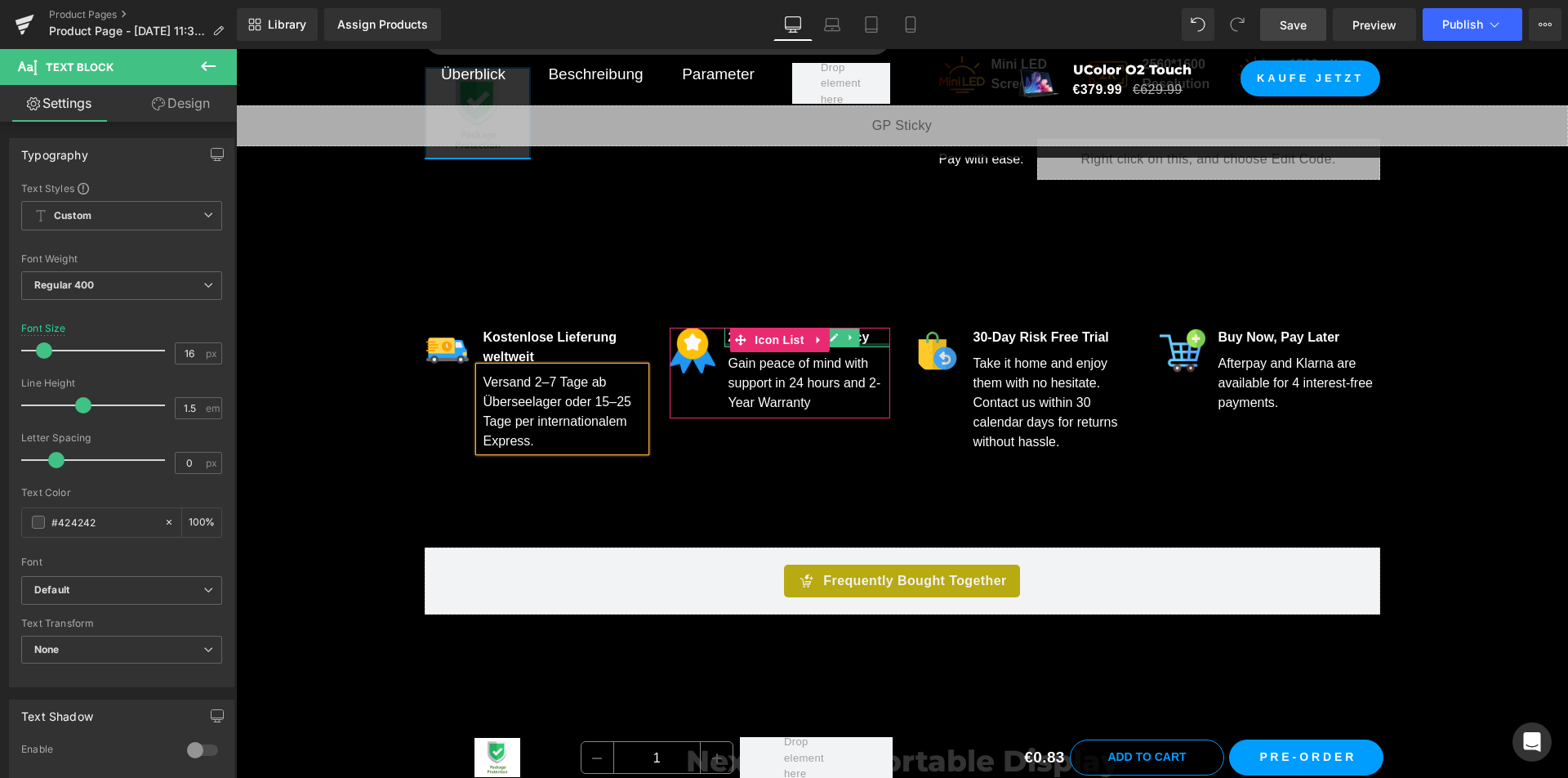
click at [867, 335] on p "2-Year Warranty Policy" at bounding box center [808, 337] width 162 height 20
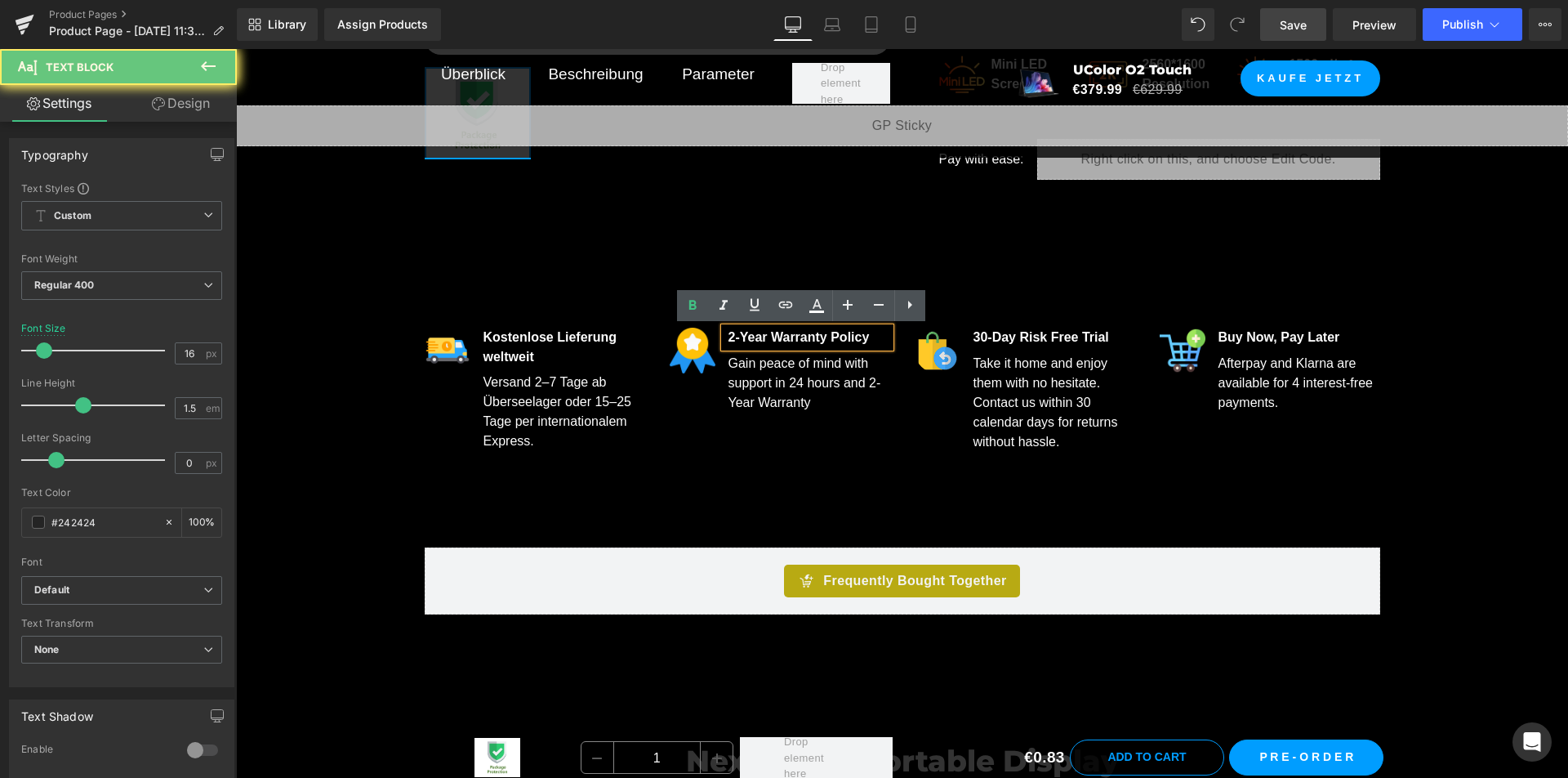
click at [867, 335] on p "2-Year Warranty Policy" at bounding box center [808, 337] width 162 height 20
copy strong "2-Year Warranty Policy"
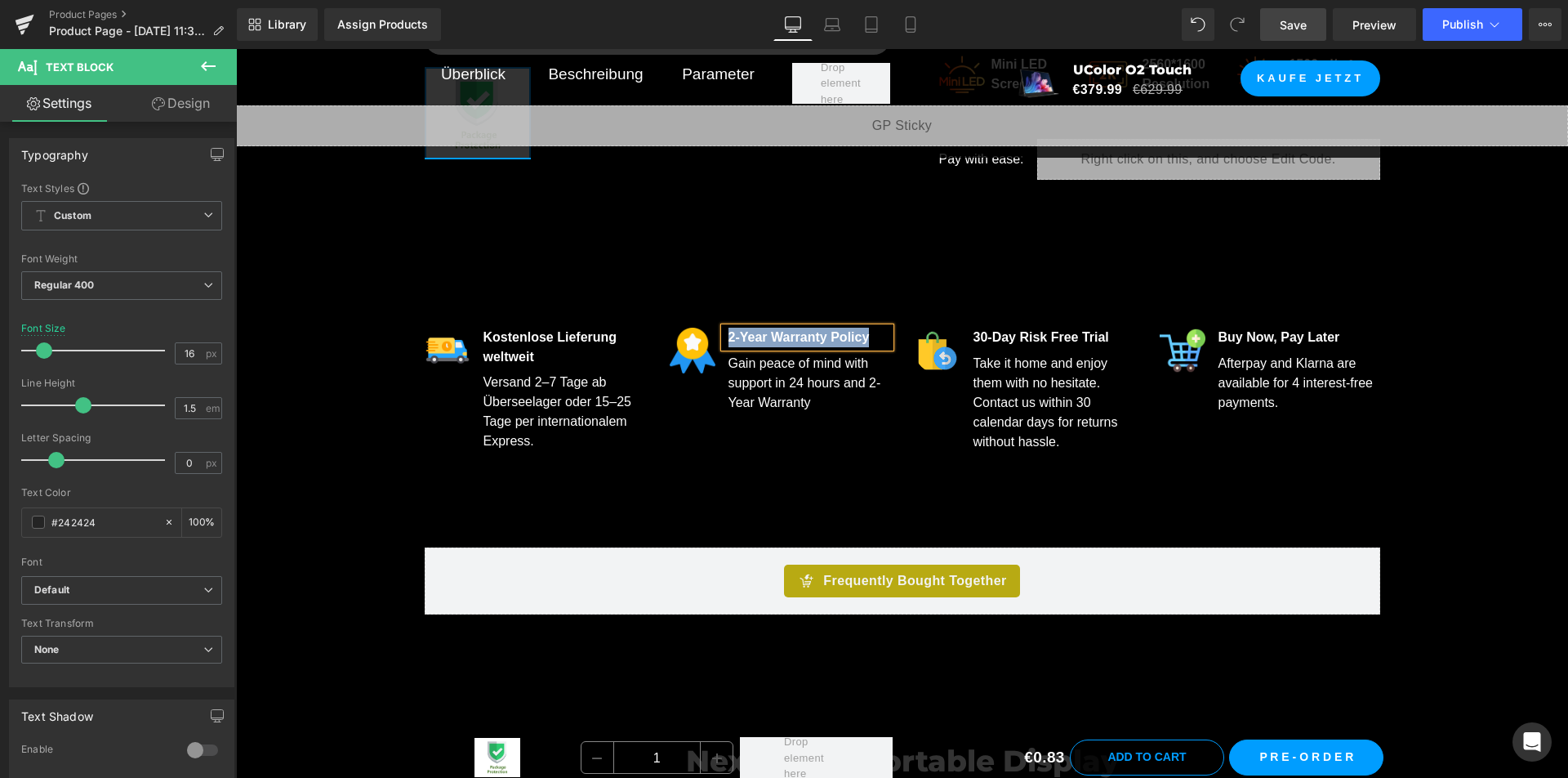
paste div
click at [875, 379] on div "Gain peace of mind with support in 24 hours and 2-Year Warranty" at bounding box center [808, 379] width 166 height 66
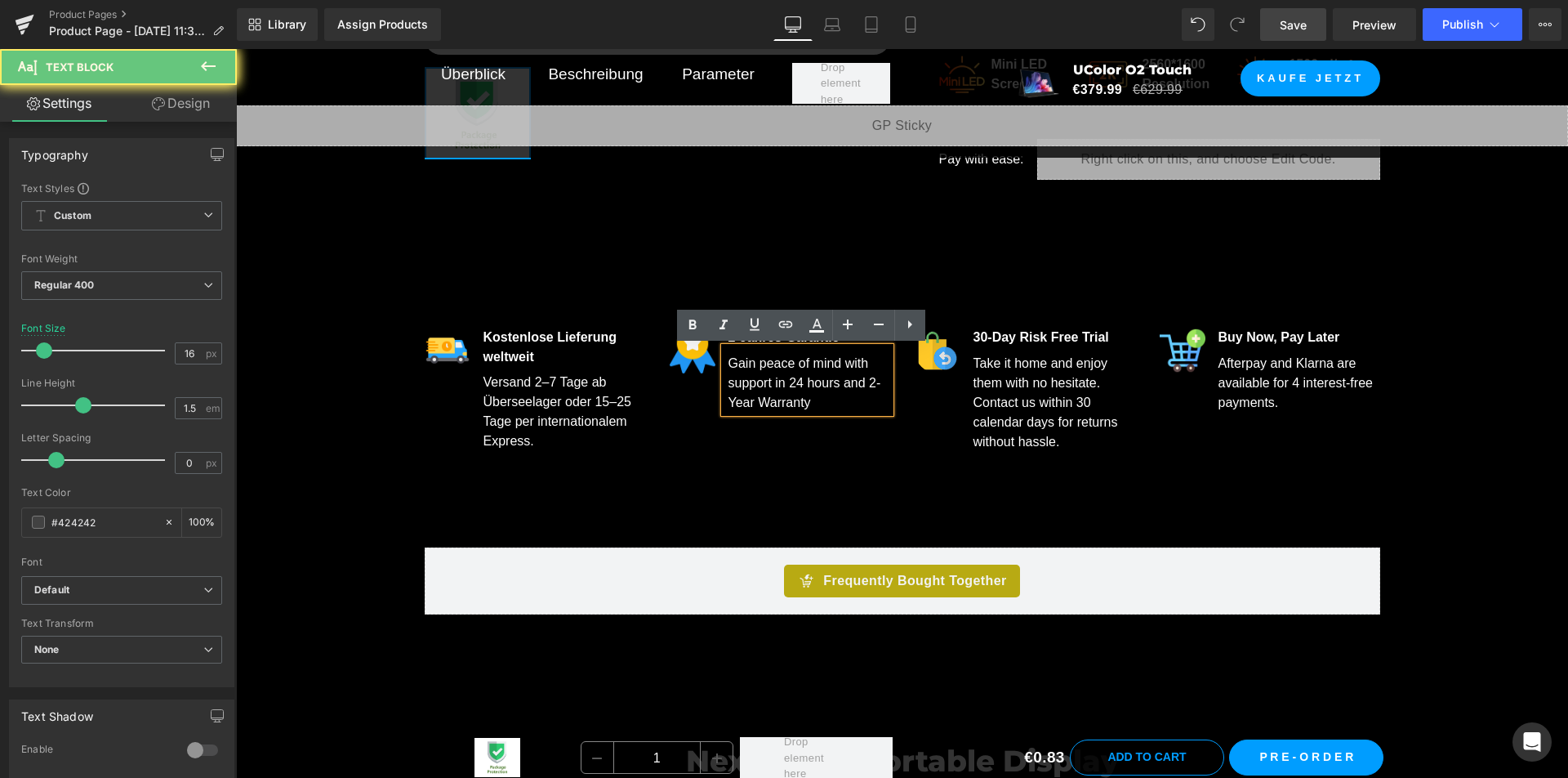
click at [875, 379] on div "Gain peace of mind with support in 24 hours and 2-Year Warranty" at bounding box center [808, 379] width 166 height 66
copy span "Gain peace of mind with support in 24 hours and 2-Year Warranty"
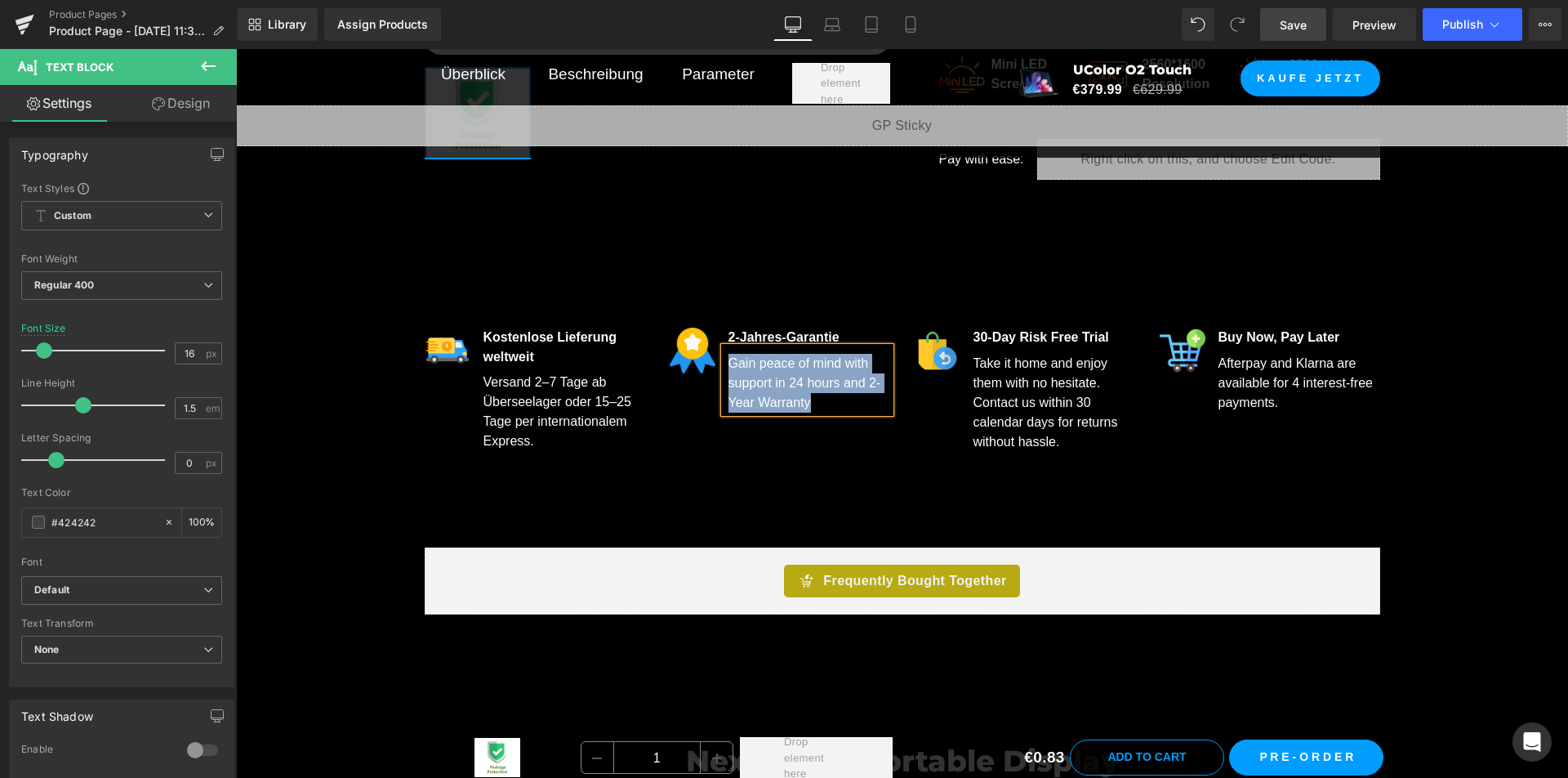
paste div
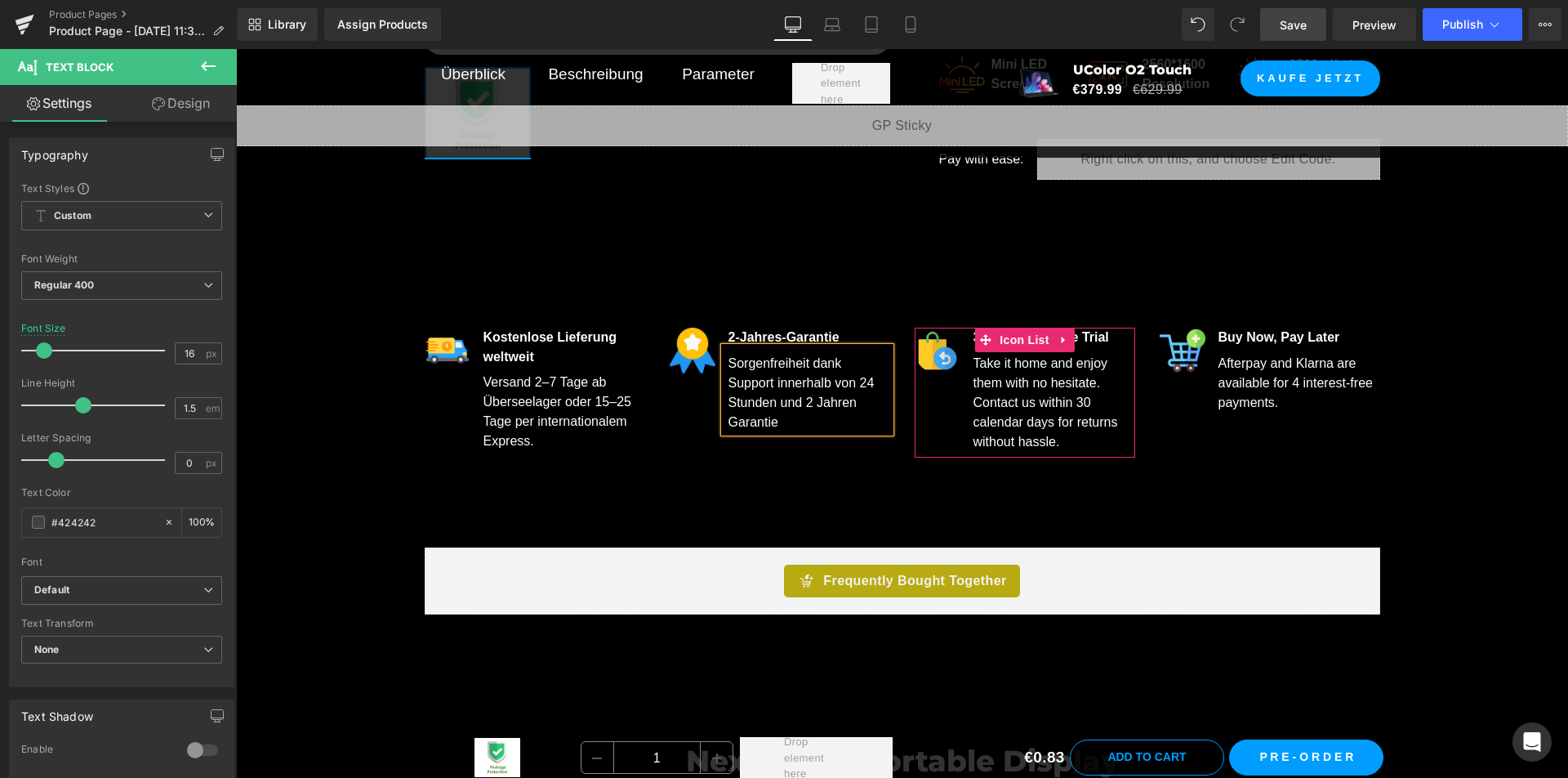
click at [1105, 334] on div "30-Day Risk Free Trial" at bounding box center [1053, 337] width 166 height 20
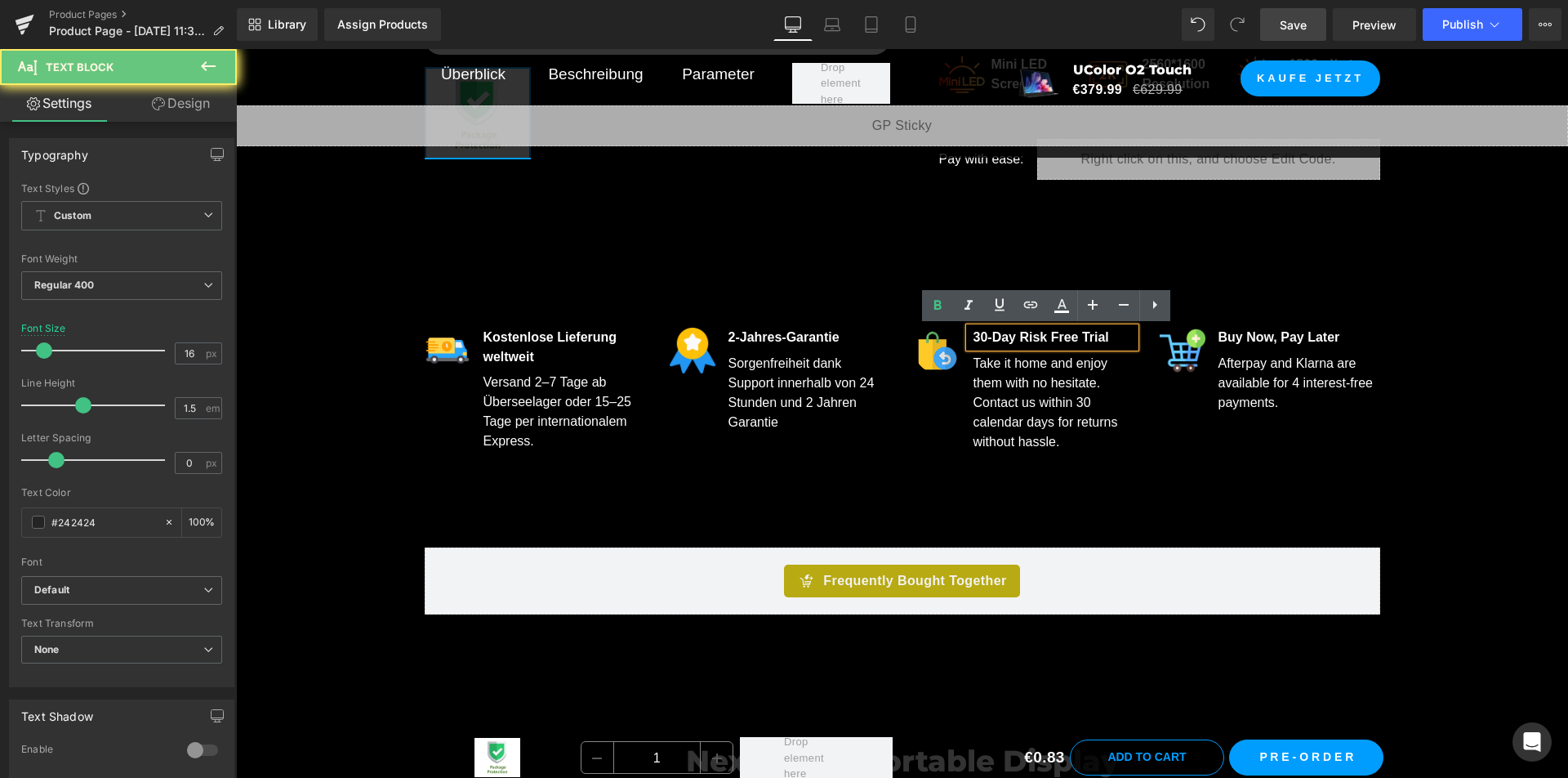
click at [1106, 334] on div "30-Day Risk Free Trial" at bounding box center [1053, 337] width 166 height 20
copy strong "30-Day Risk Free Trial"
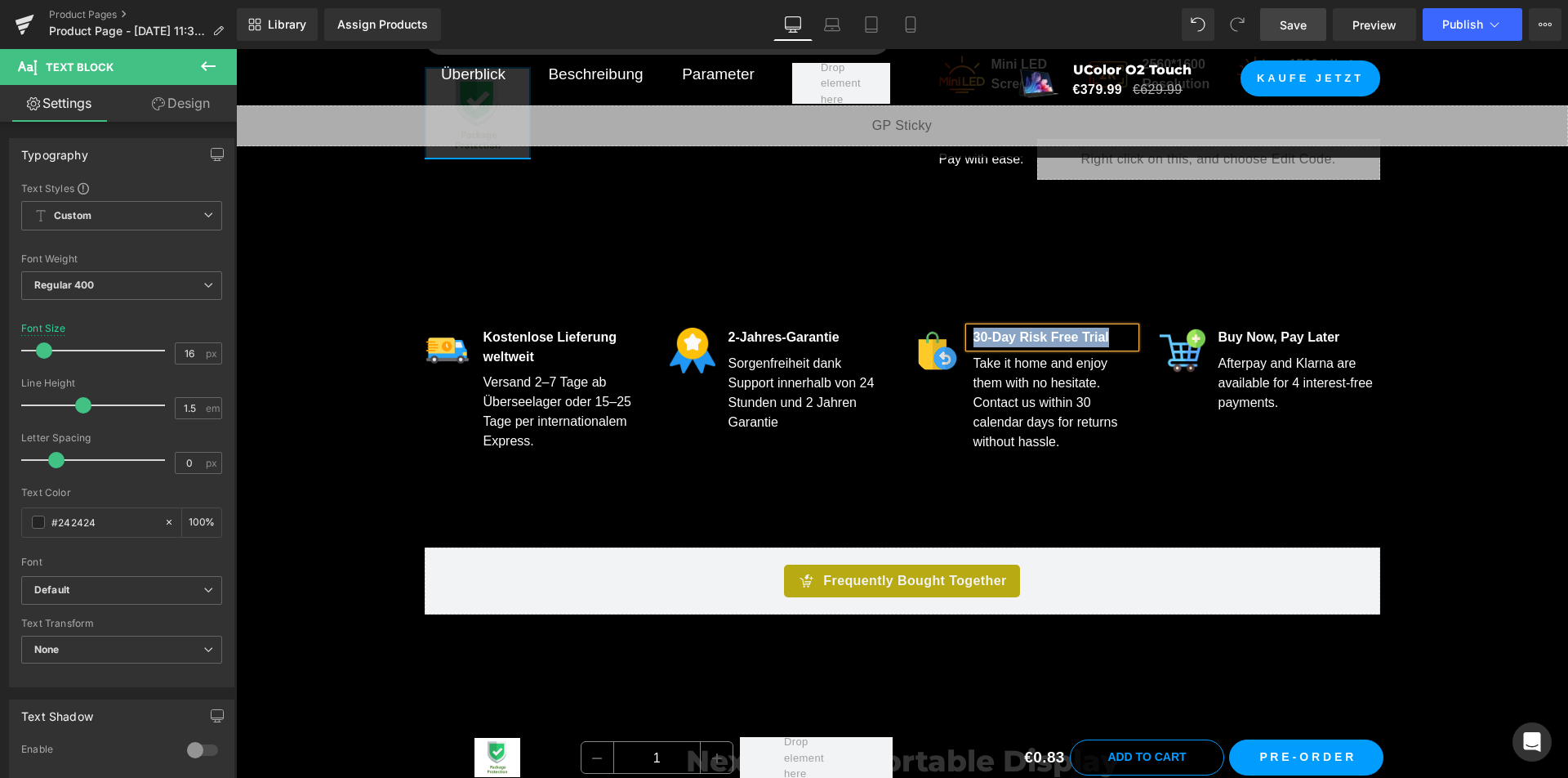
paste div
click at [1111, 423] on div "Take it home and enjoy them with no hesitate. Contact us within 30 calendar day…" at bounding box center [1053, 399] width 166 height 105
click at [1111, 421] on div "Take it home and enjoy them with no hesitate. Contact us within 30 calendar day…" at bounding box center [1053, 399] width 166 height 105
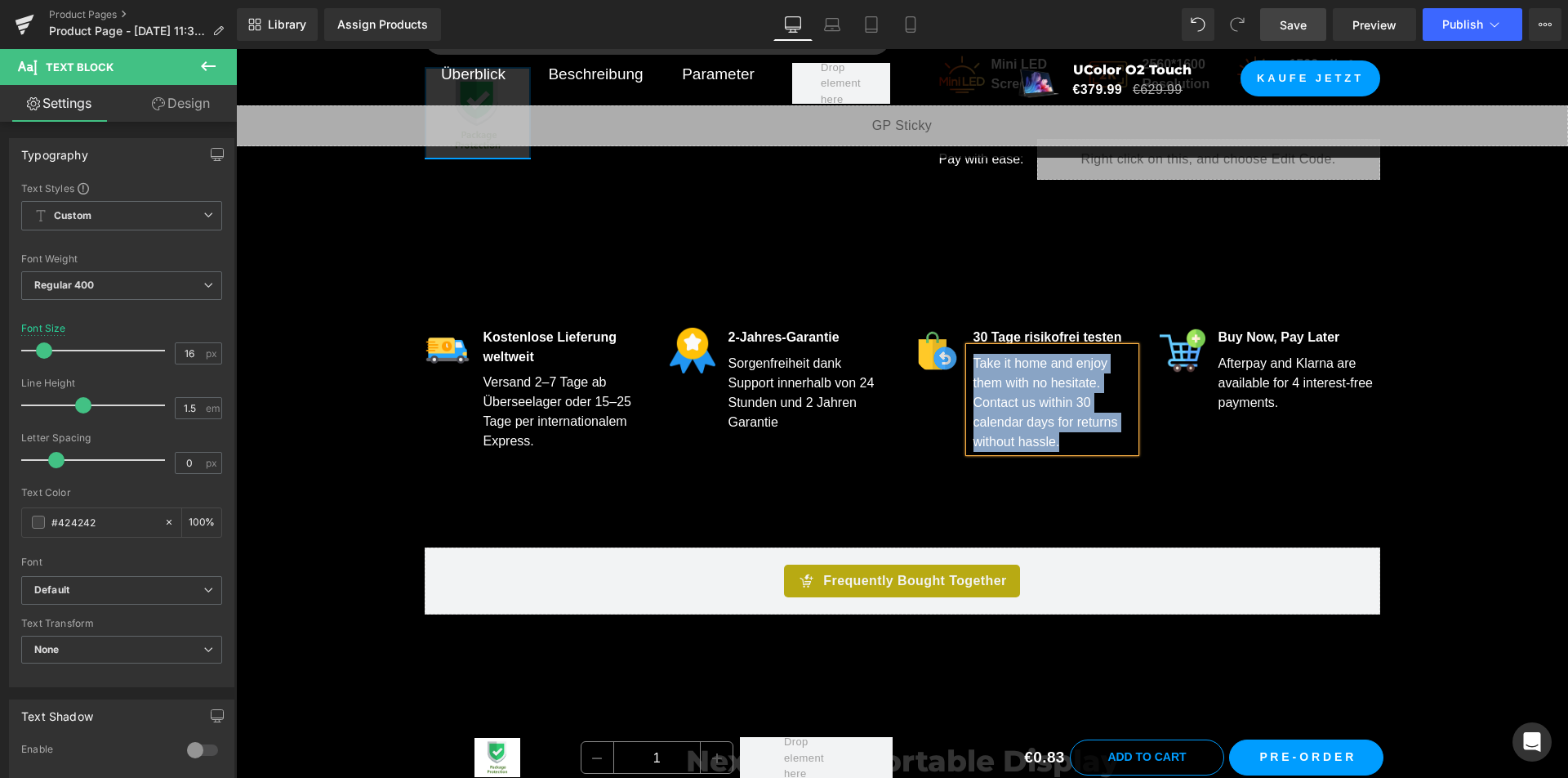
paste div
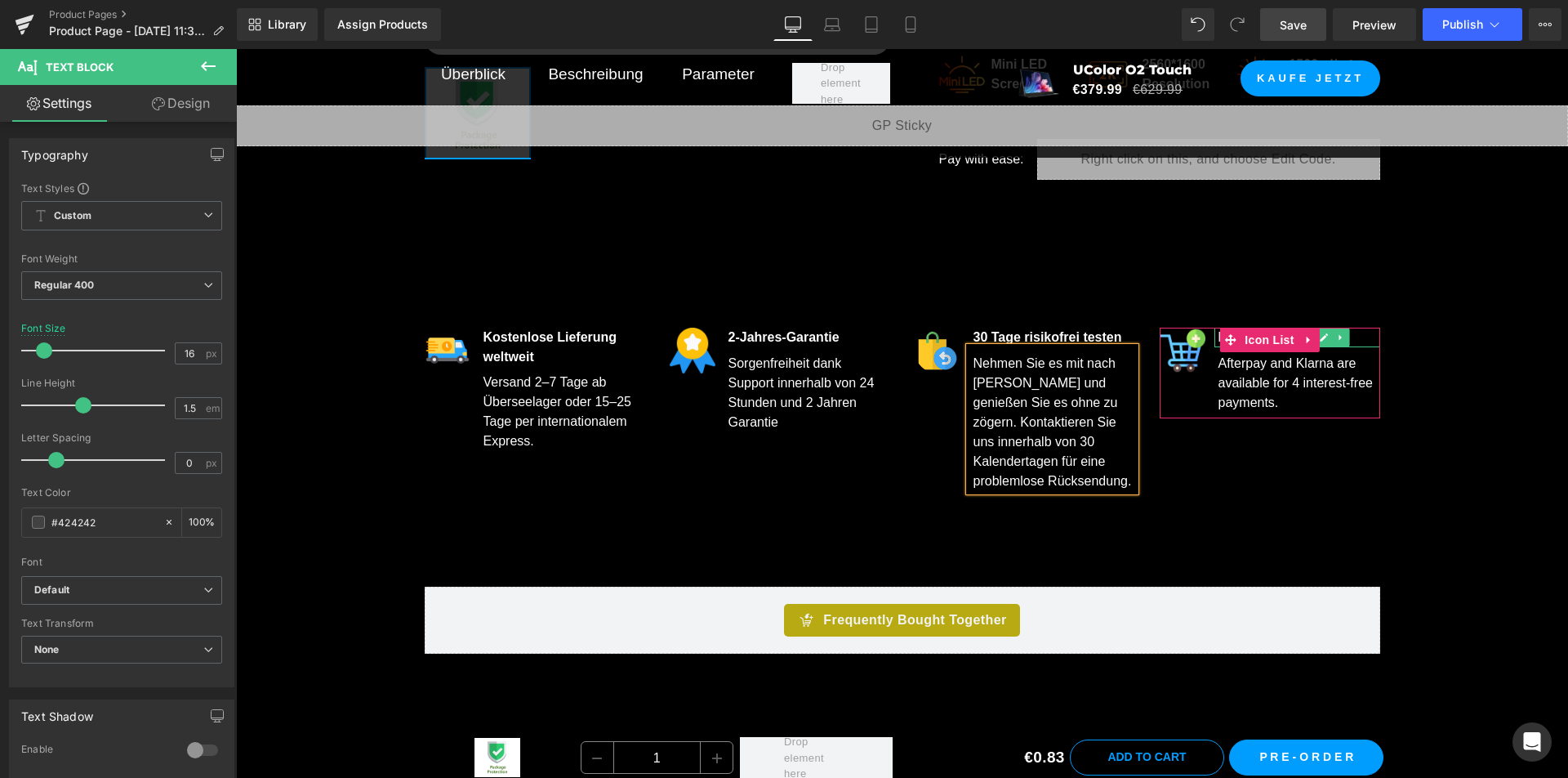
click at [1350, 335] on div "Buy Now, Pay Later" at bounding box center [1297, 337] width 166 height 20
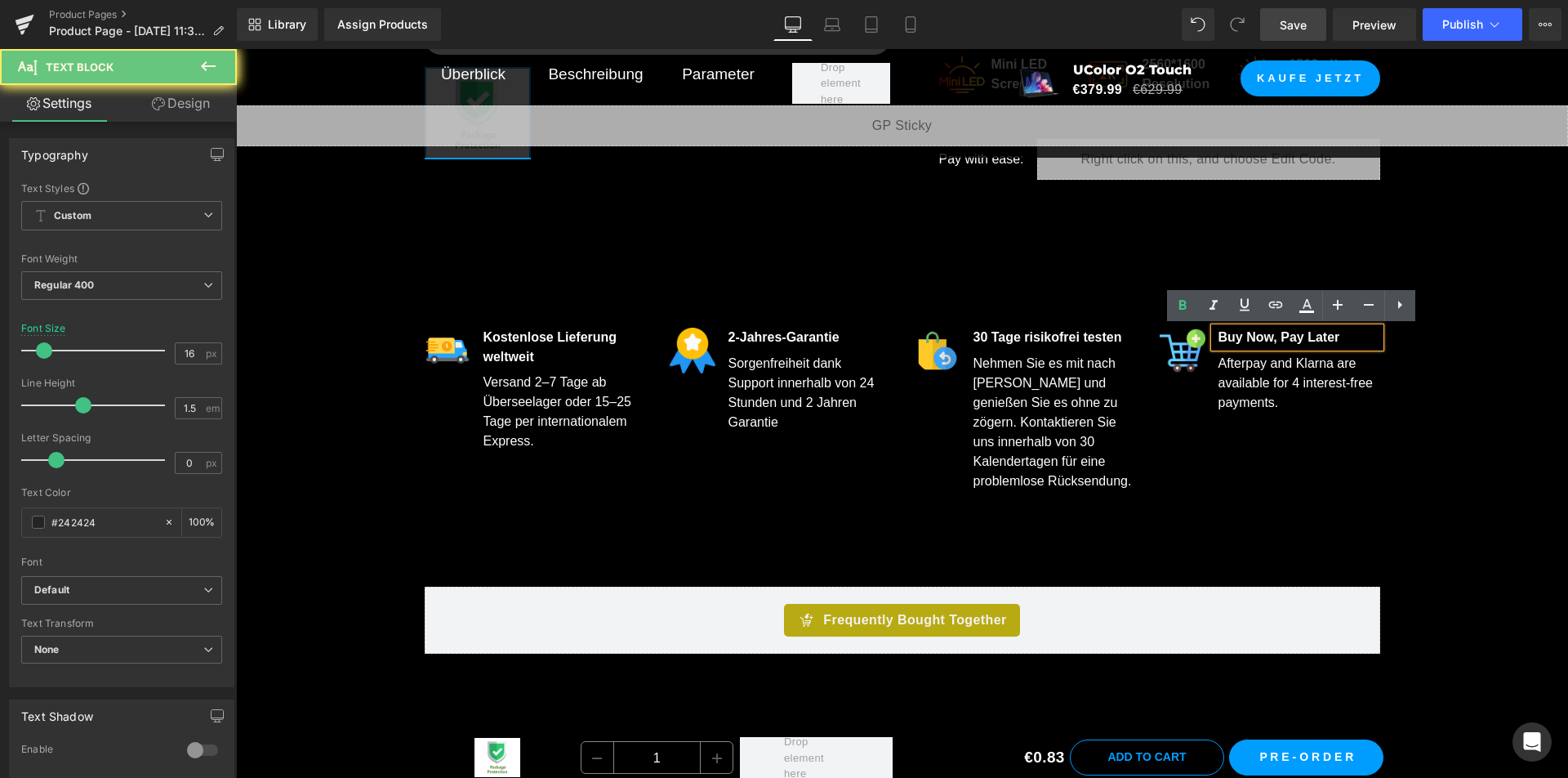
click at [1351, 335] on div "Buy Now, Pay Later" at bounding box center [1297, 337] width 166 height 20
copy strong "Buy Now, Pay Later"
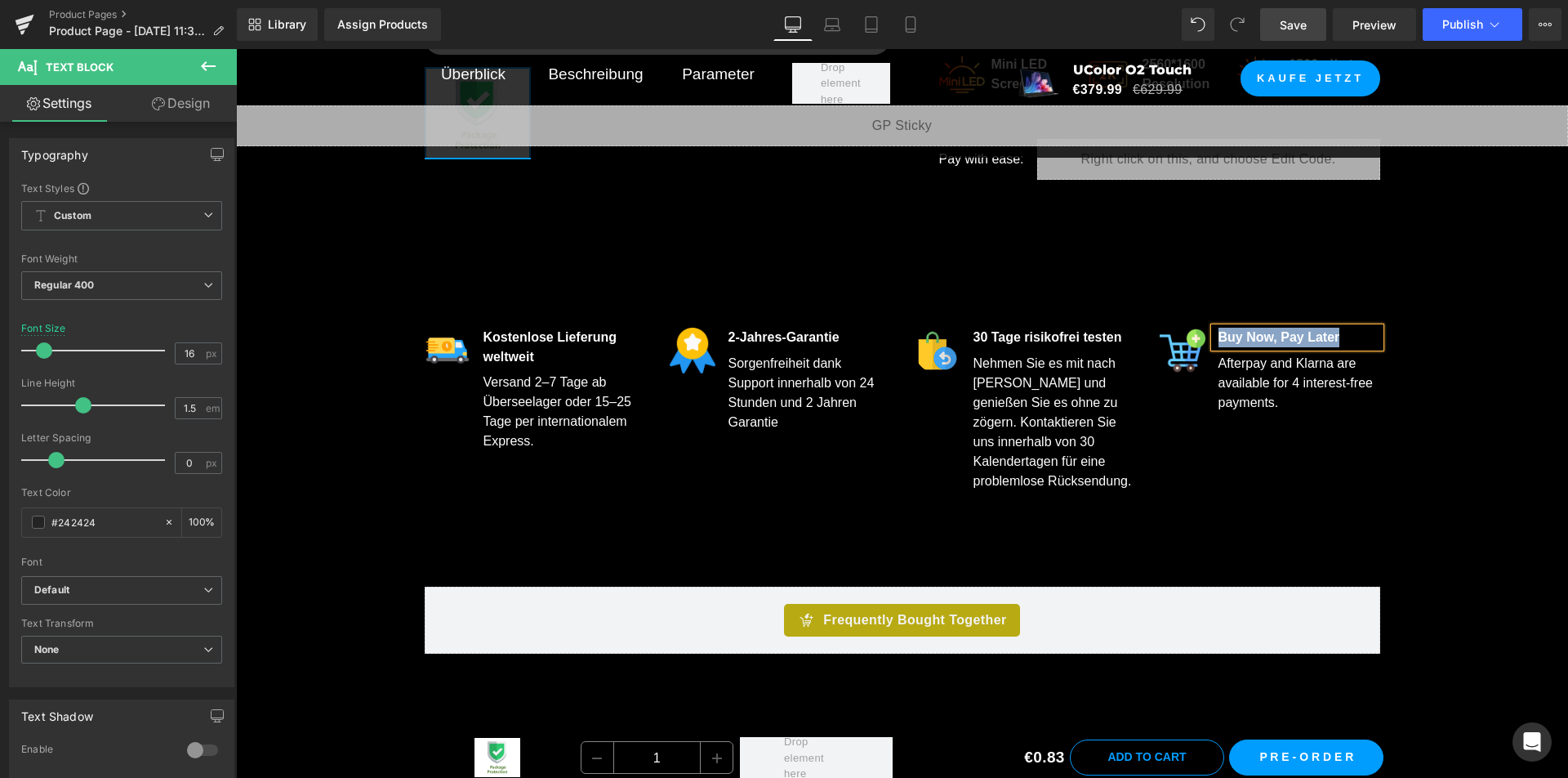
paste div
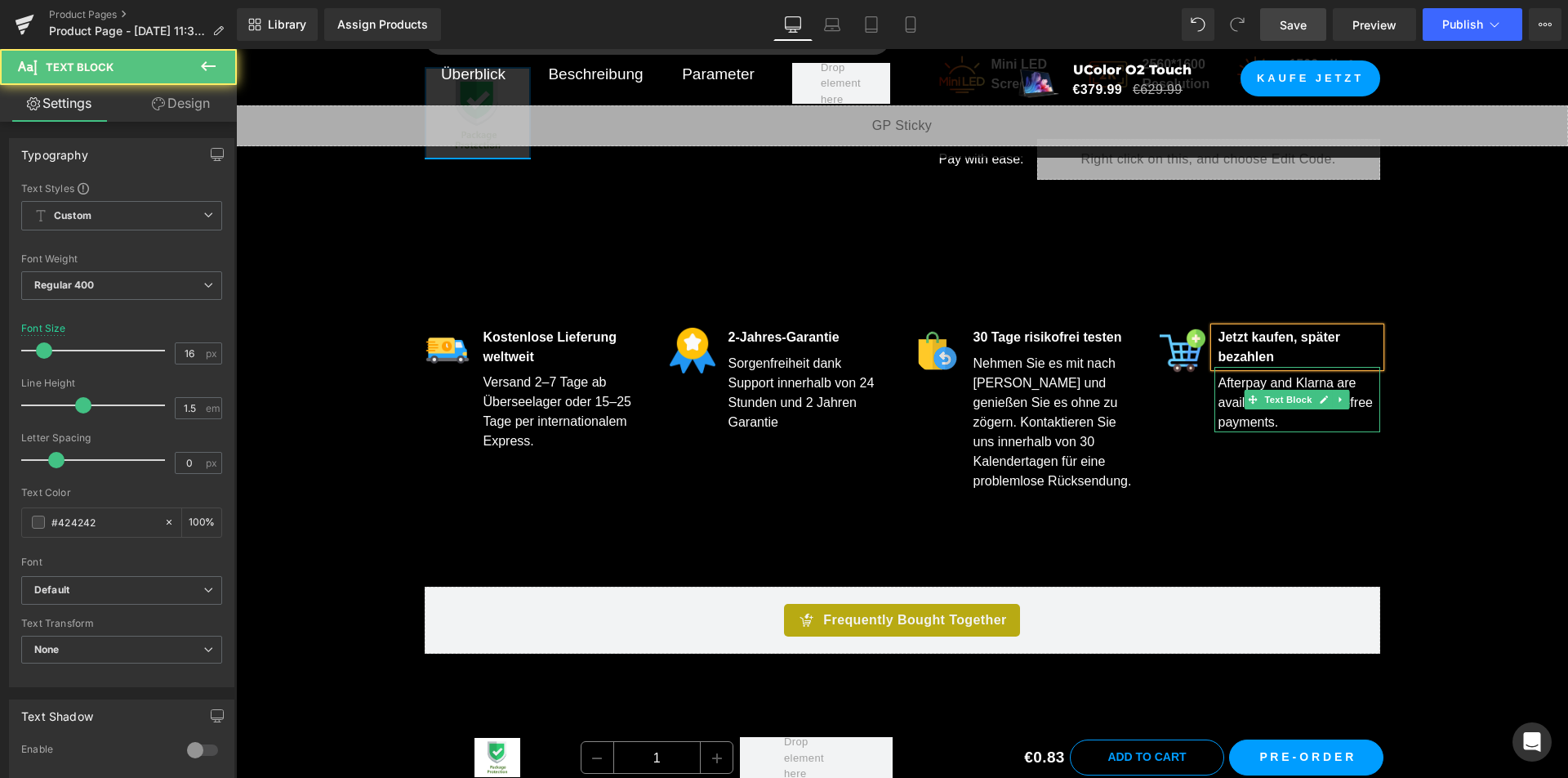
click at [1356, 398] on font "Afterpay and Klarna are available for 4 interest-free payments." at bounding box center [1296, 403] width 154 height 53
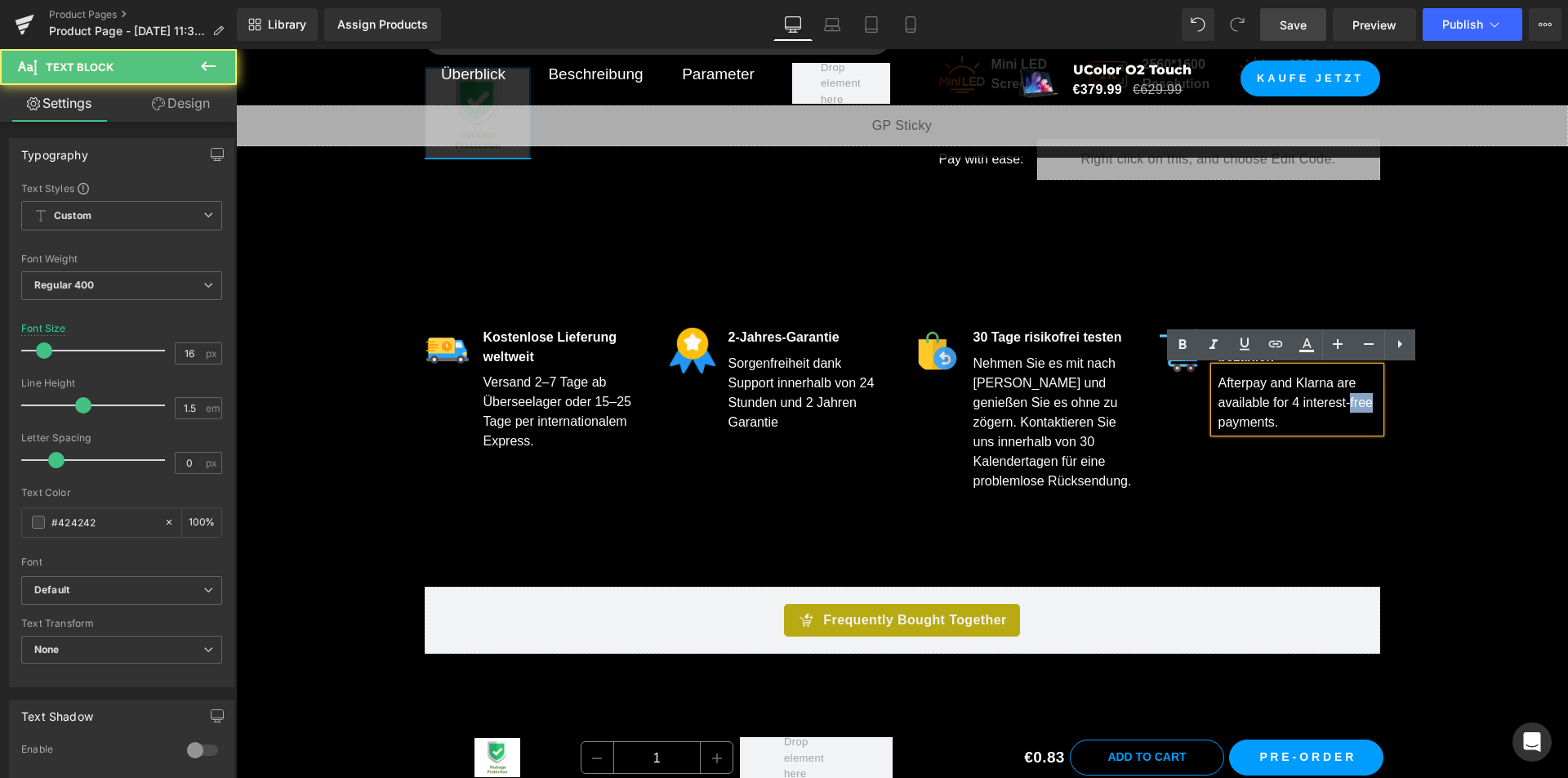
click at [1356, 397] on font "Afterpay and Klarna are available for 4 interest-free payments." at bounding box center [1296, 403] width 154 height 53
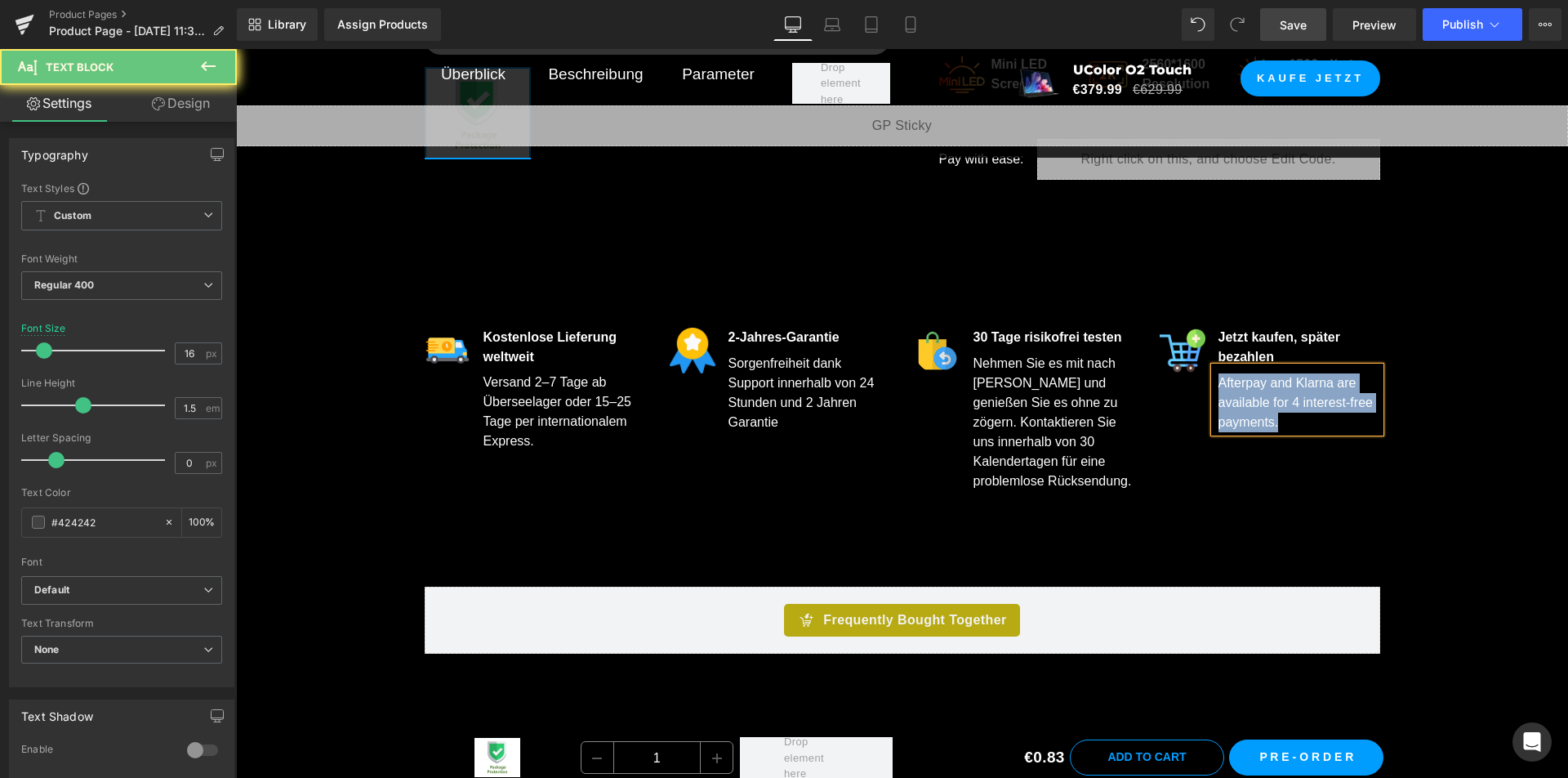
copy font "Afterpay and Klarna are available for 4 interest-free payments."
paste div
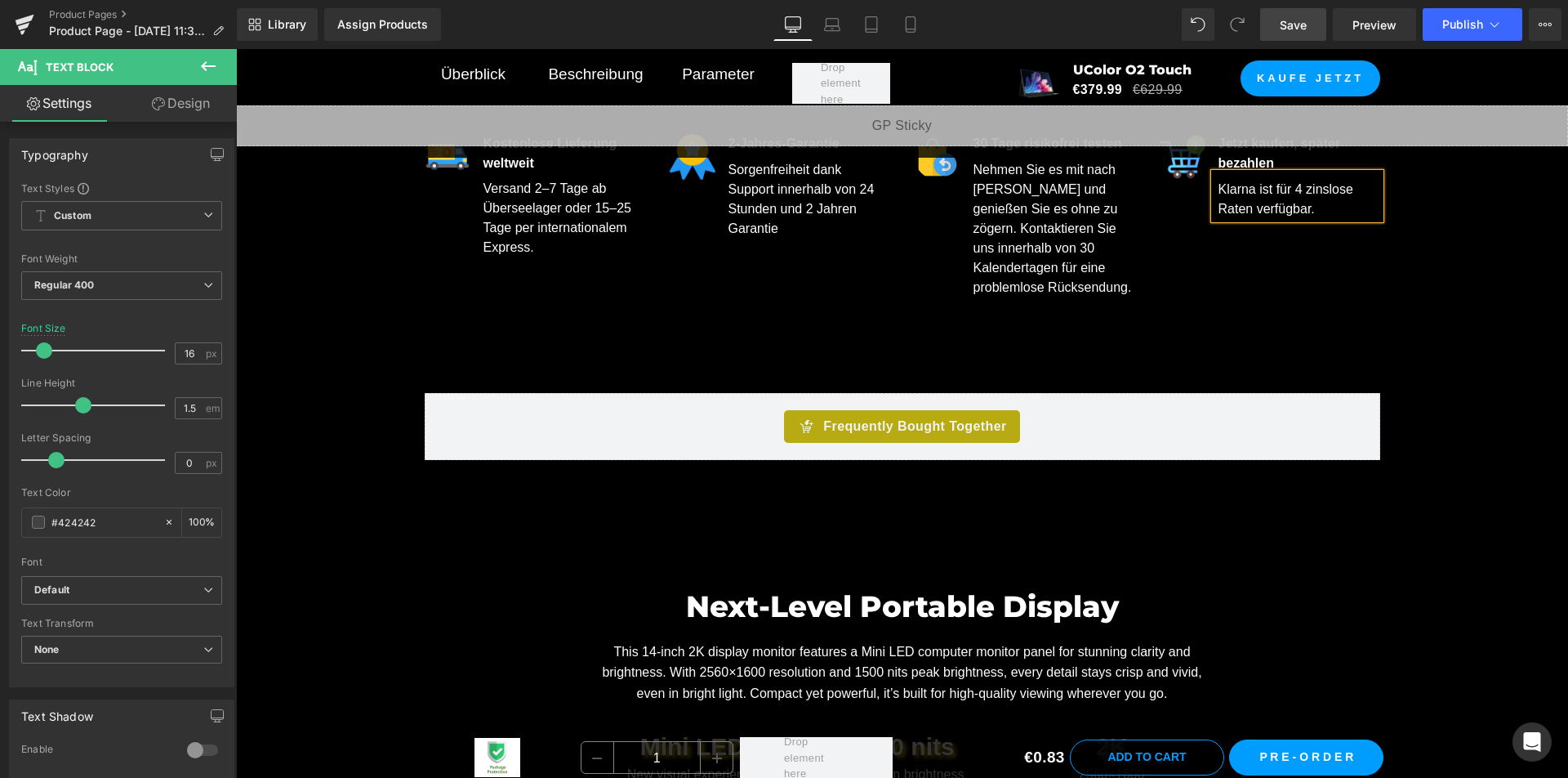
scroll to position [1062, 0]
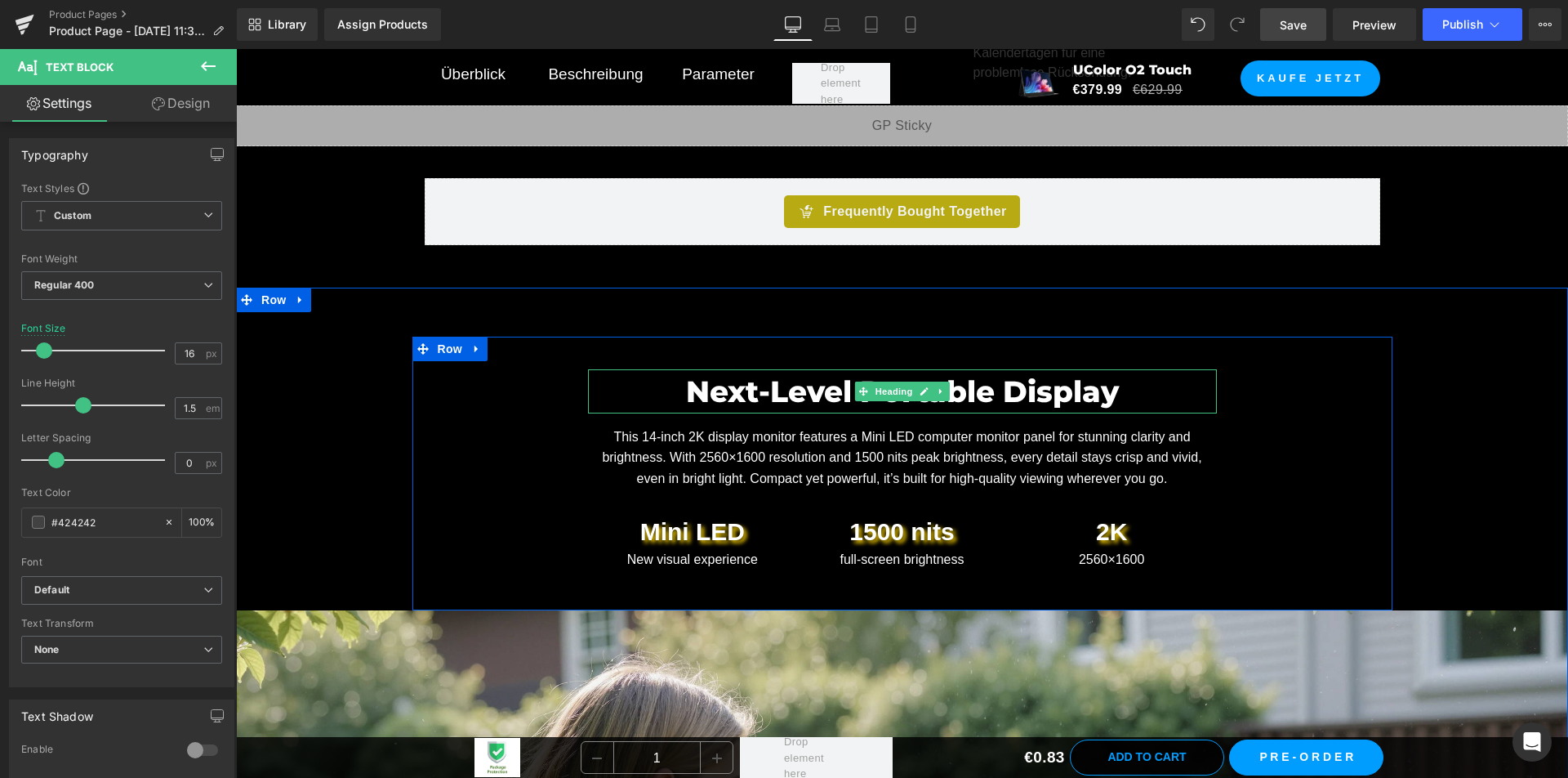
click at [718, 393] on font "Next-Level Portable Display" at bounding box center [901, 391] width 432 height 36
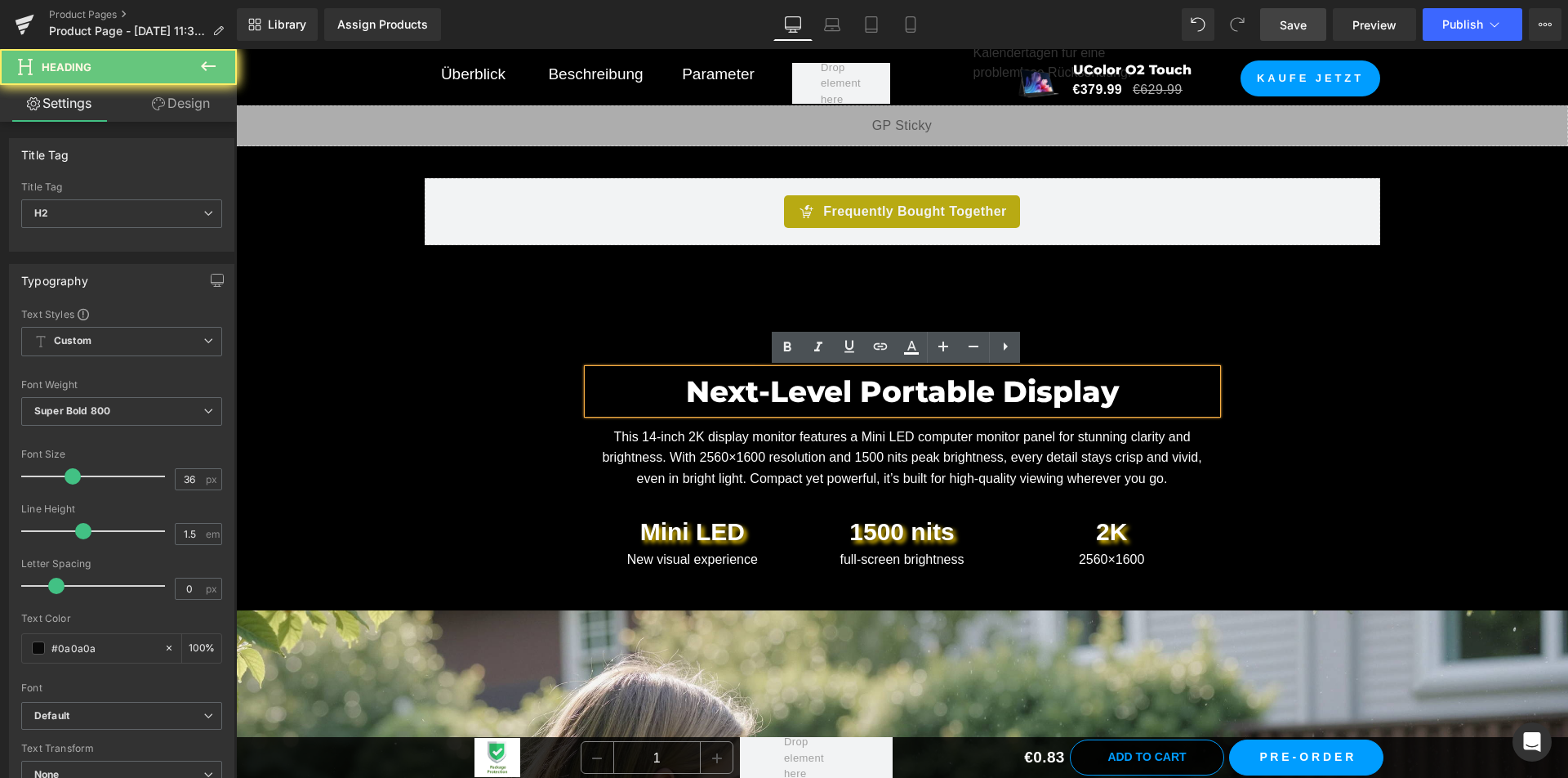
click at [718, 393] on font "Next-Level Portable Display" at bounding box center [901, 391] width 432 height 36
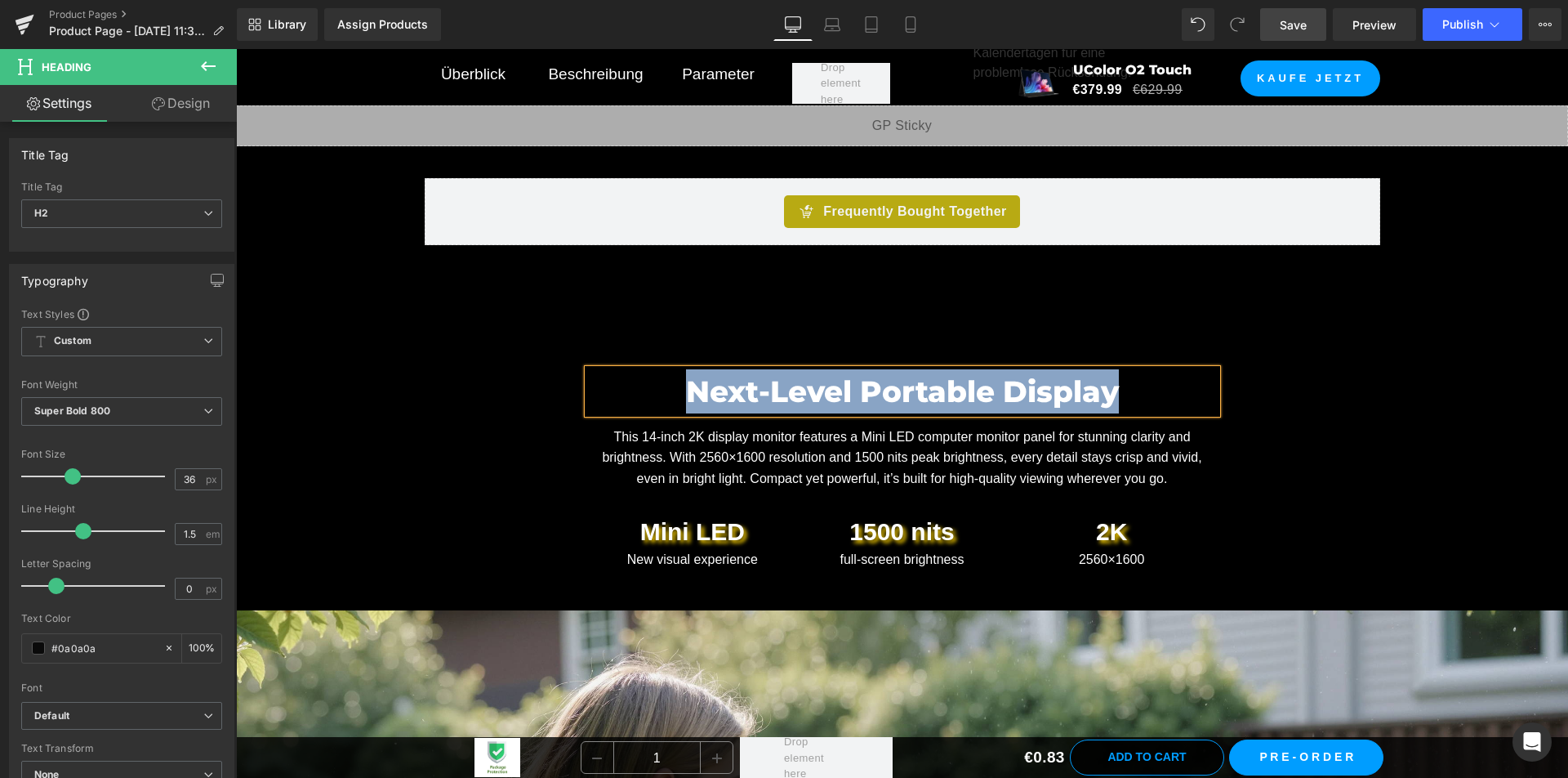
paste div
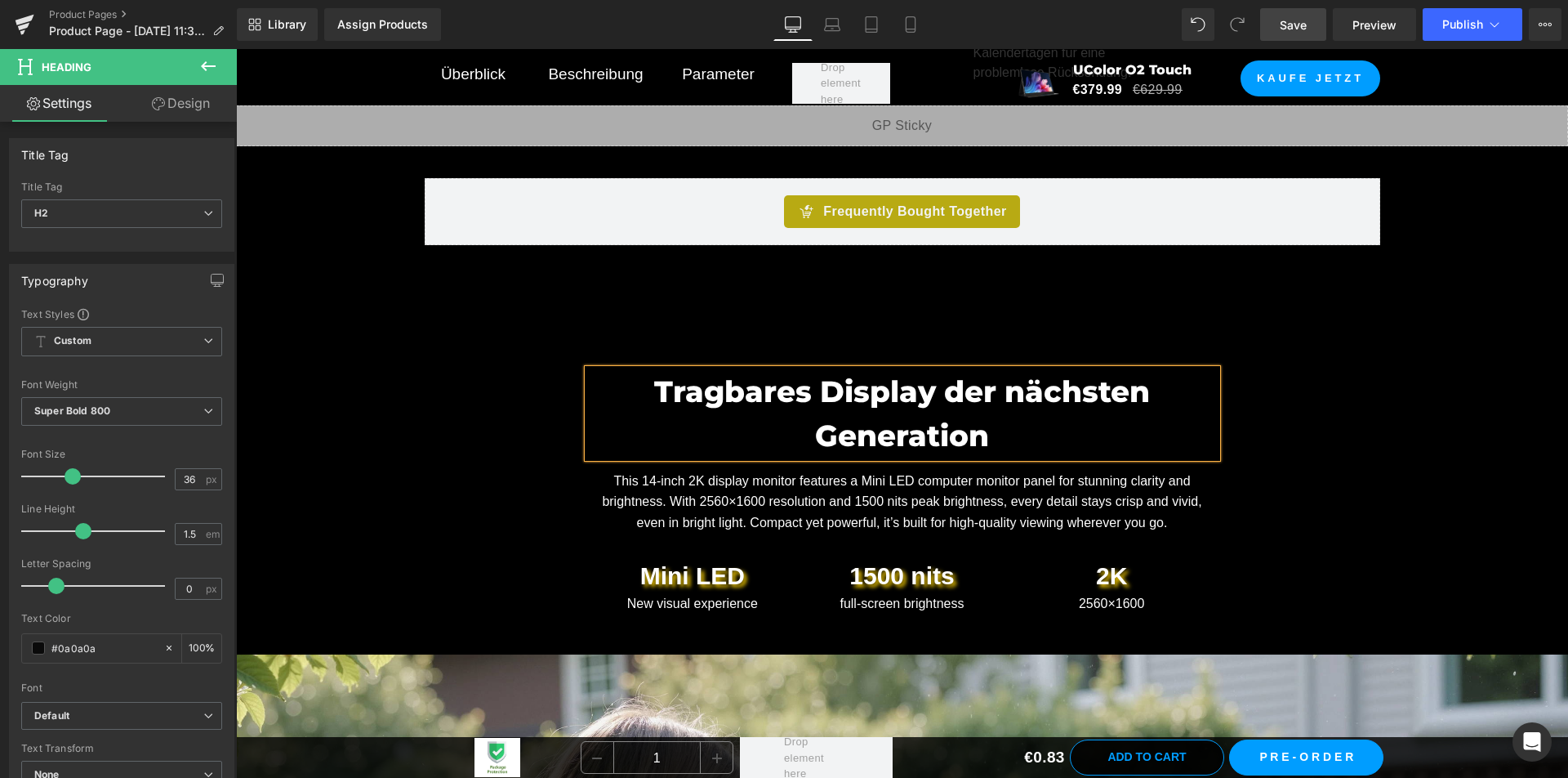
click at [758, 504] on font "This 14-inch 2K display monitor features a Mini LED computer monitor panel for …" at bounding box center [901, 502] width 599 height 56
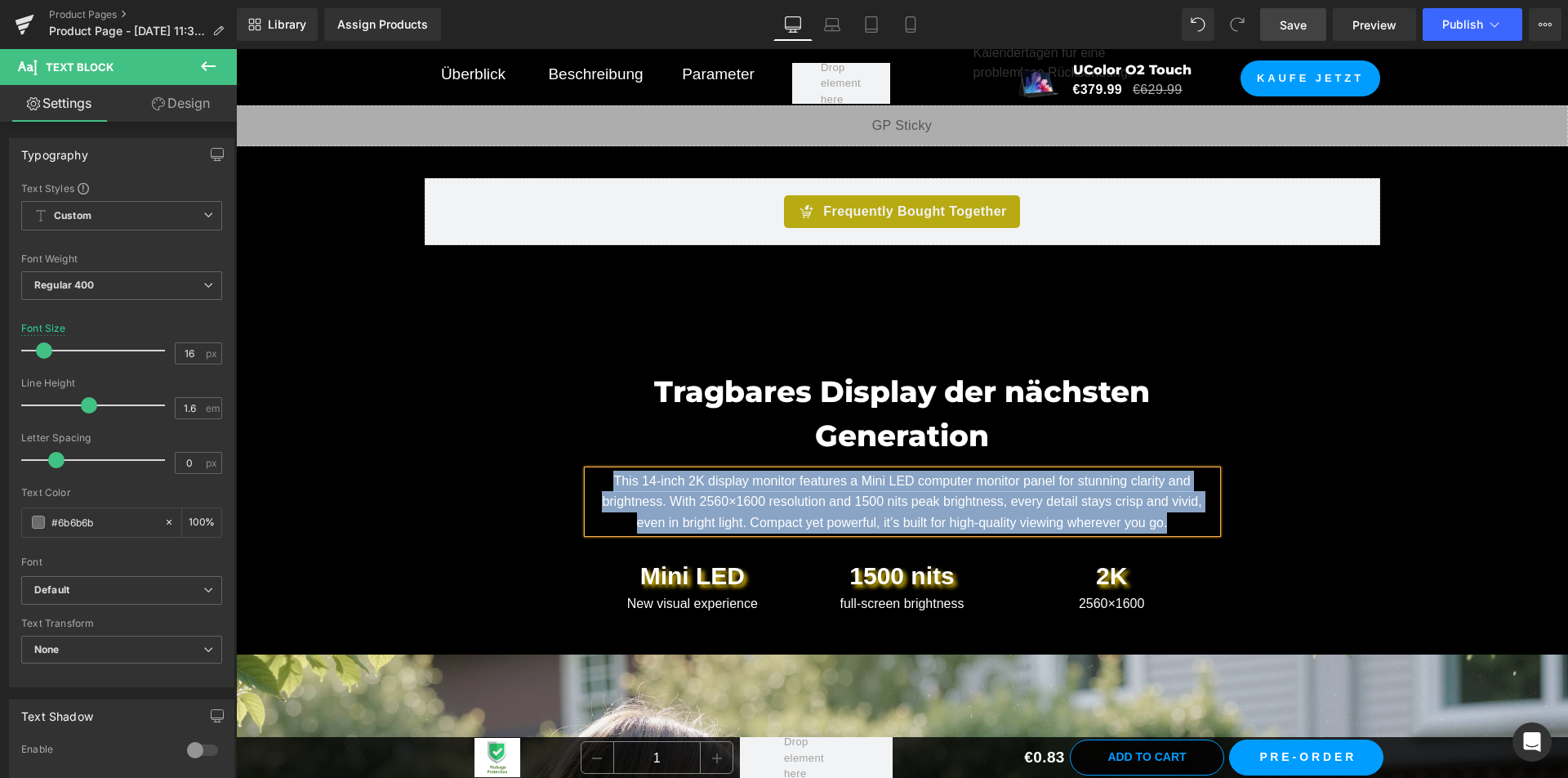
paste div
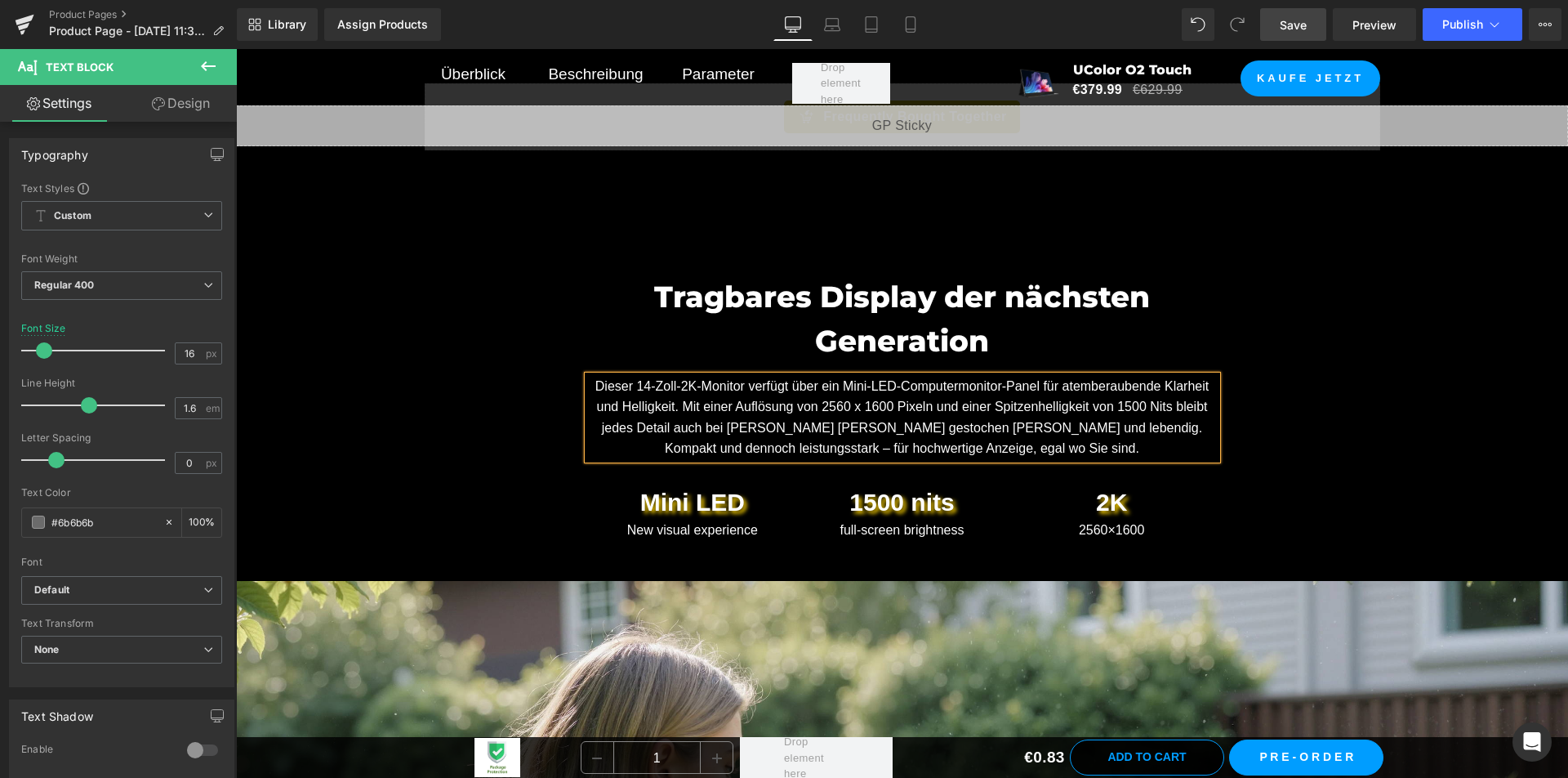
scroll to position [1307, 0]
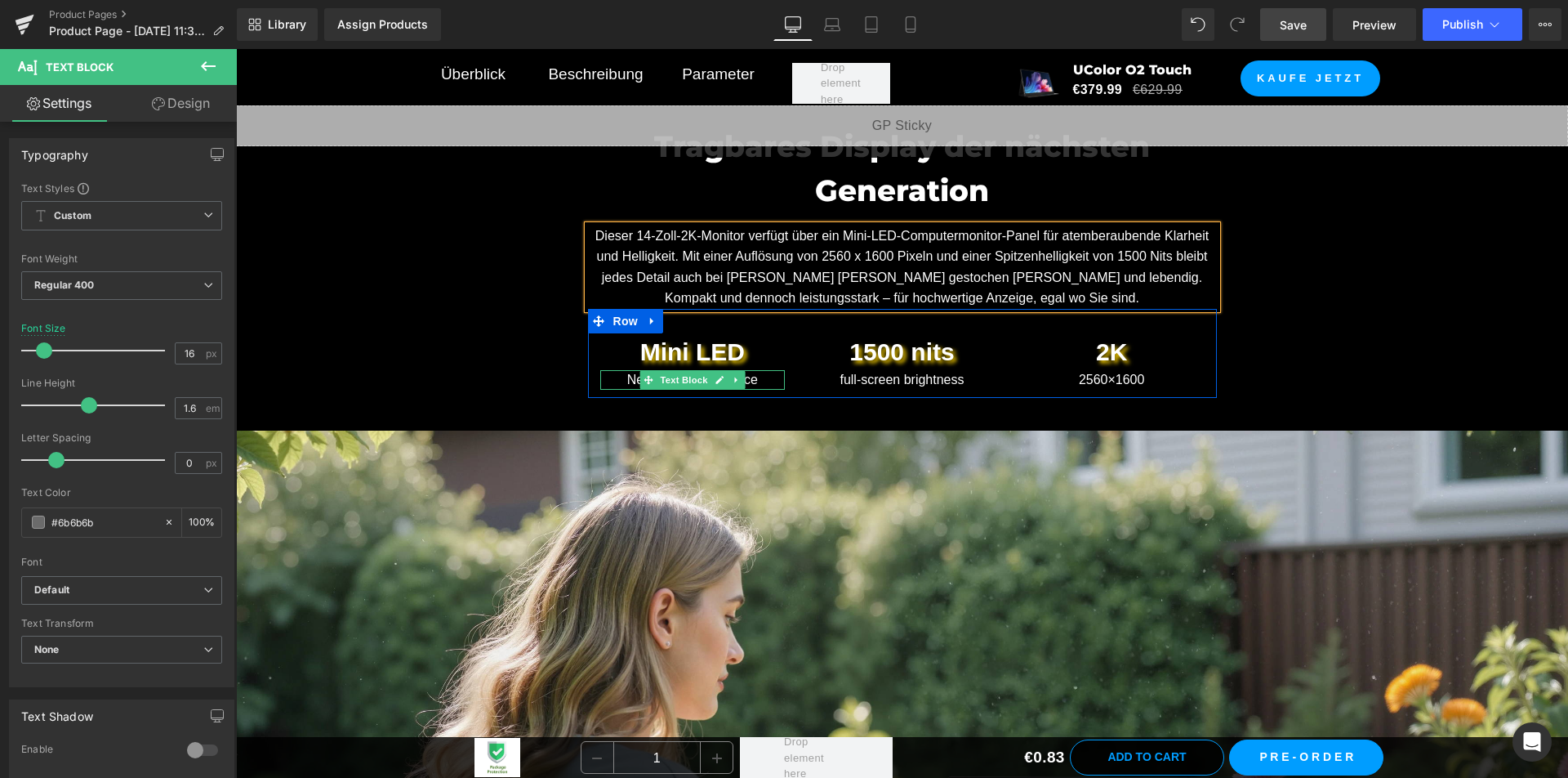
click at [760, 377] on p "New visual experience" at bounding box center [692, 380] width 185 height 20
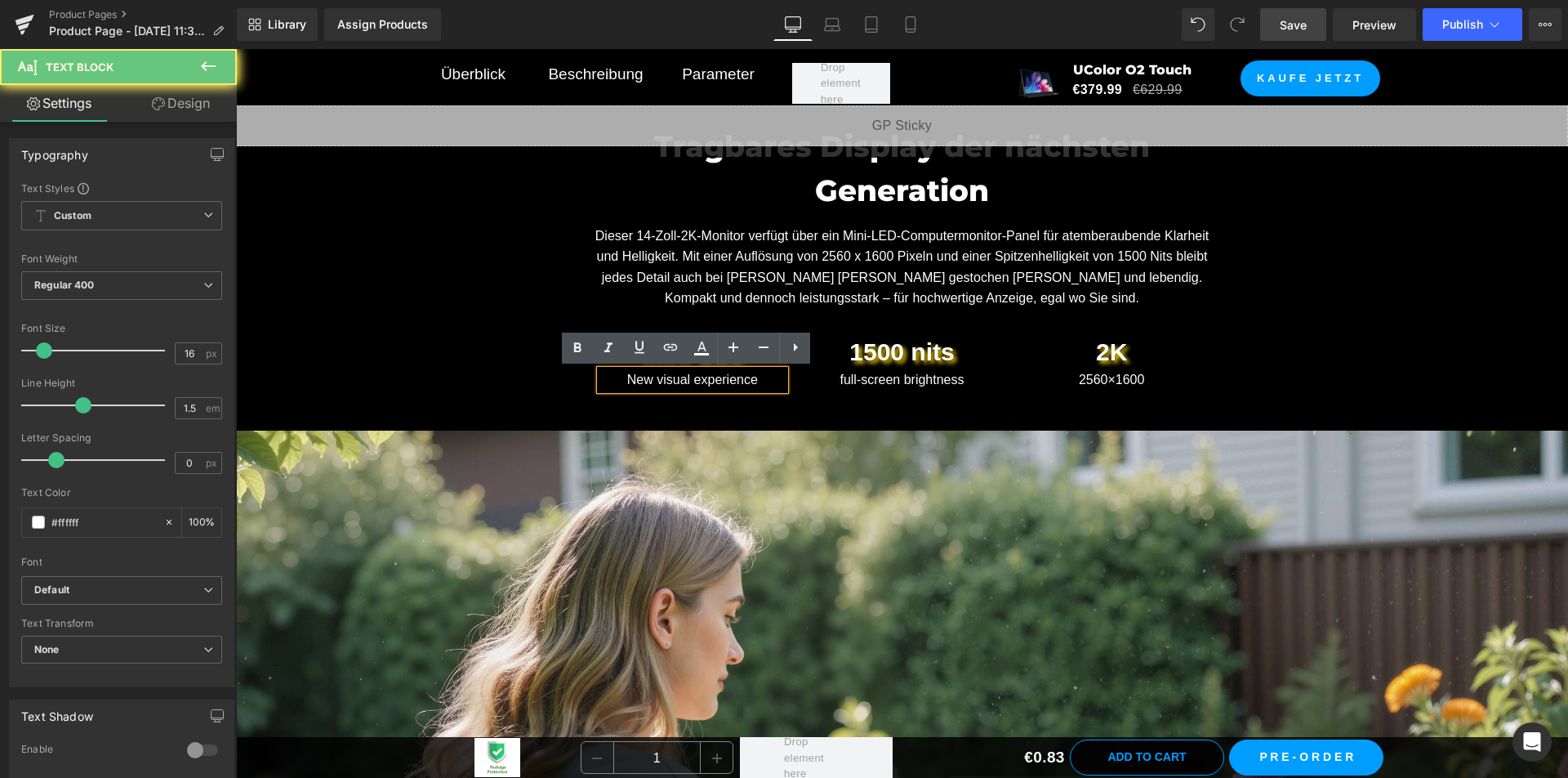
click at [757, 374] on p "New visual experience" at bounding box center [692, 380] width 185 height 20
copy p "New visual experience"
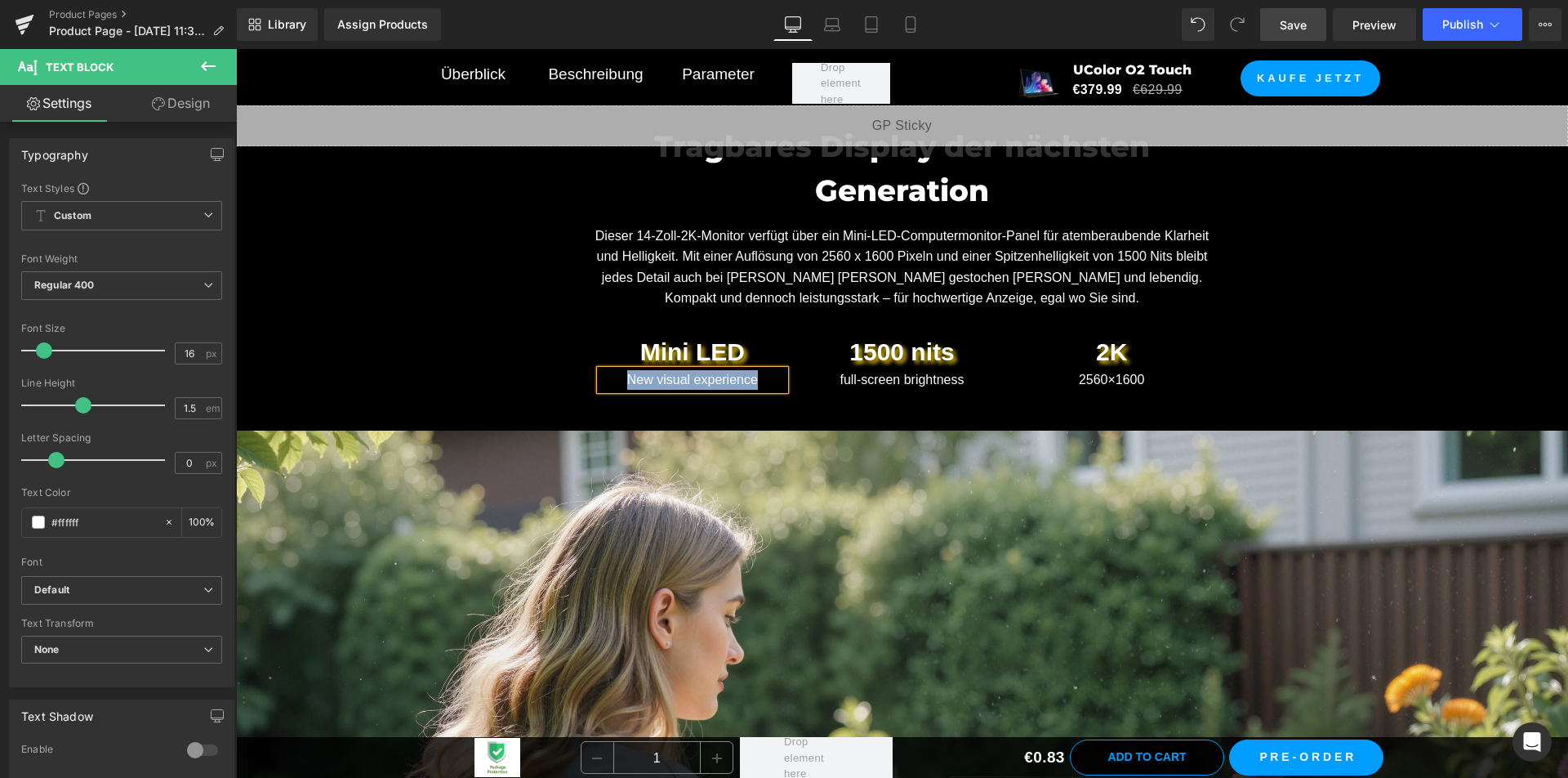
paste div
click at [964, 381] on p "full-screen brightness" at bounding box center [901, 380] width 185 height 20
click at [964, 379] on p "full-screen brightness" at bounding box center [901, 380] width 185 height 20
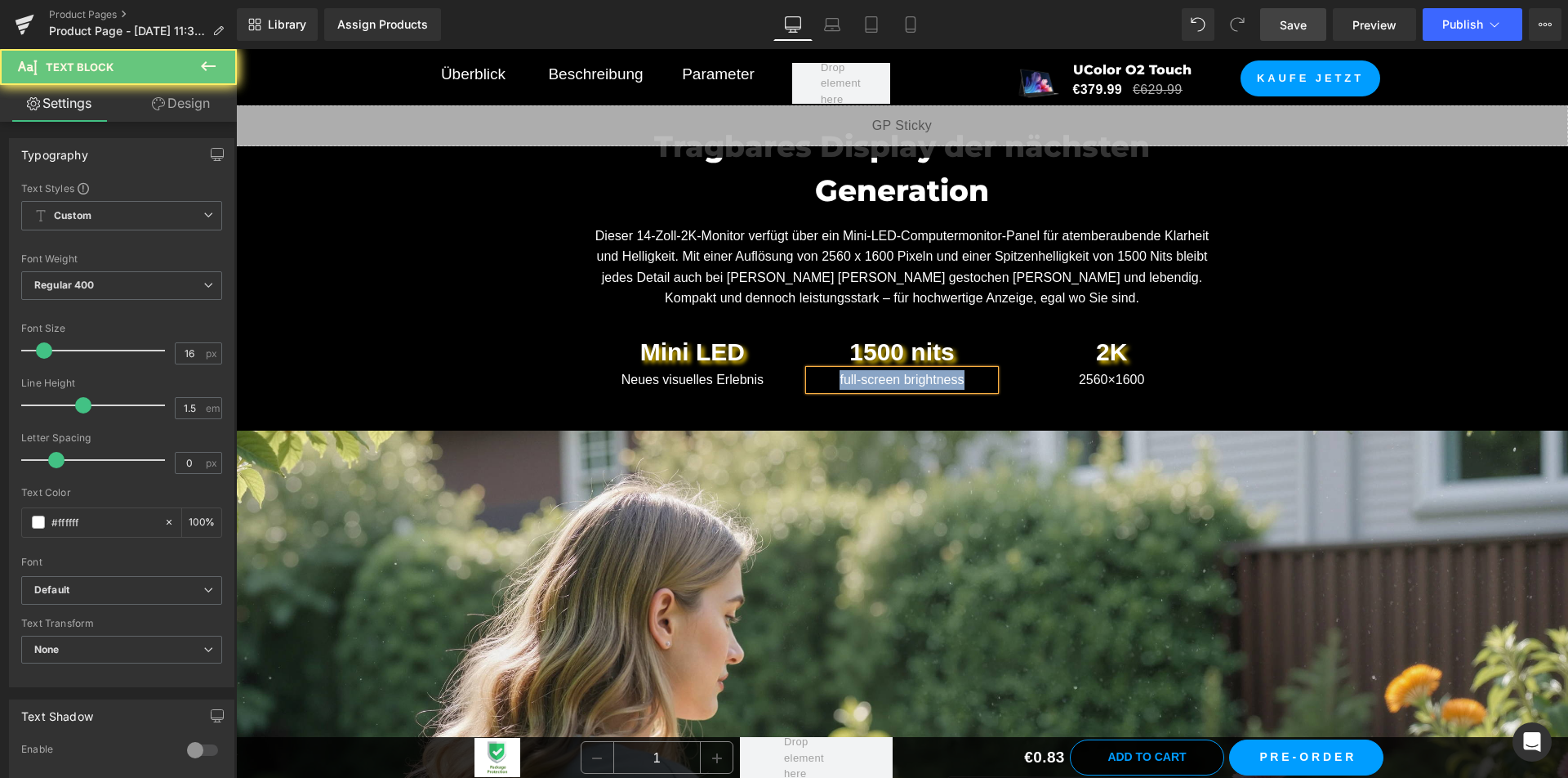
copy p "full-screen brightness"
paste div
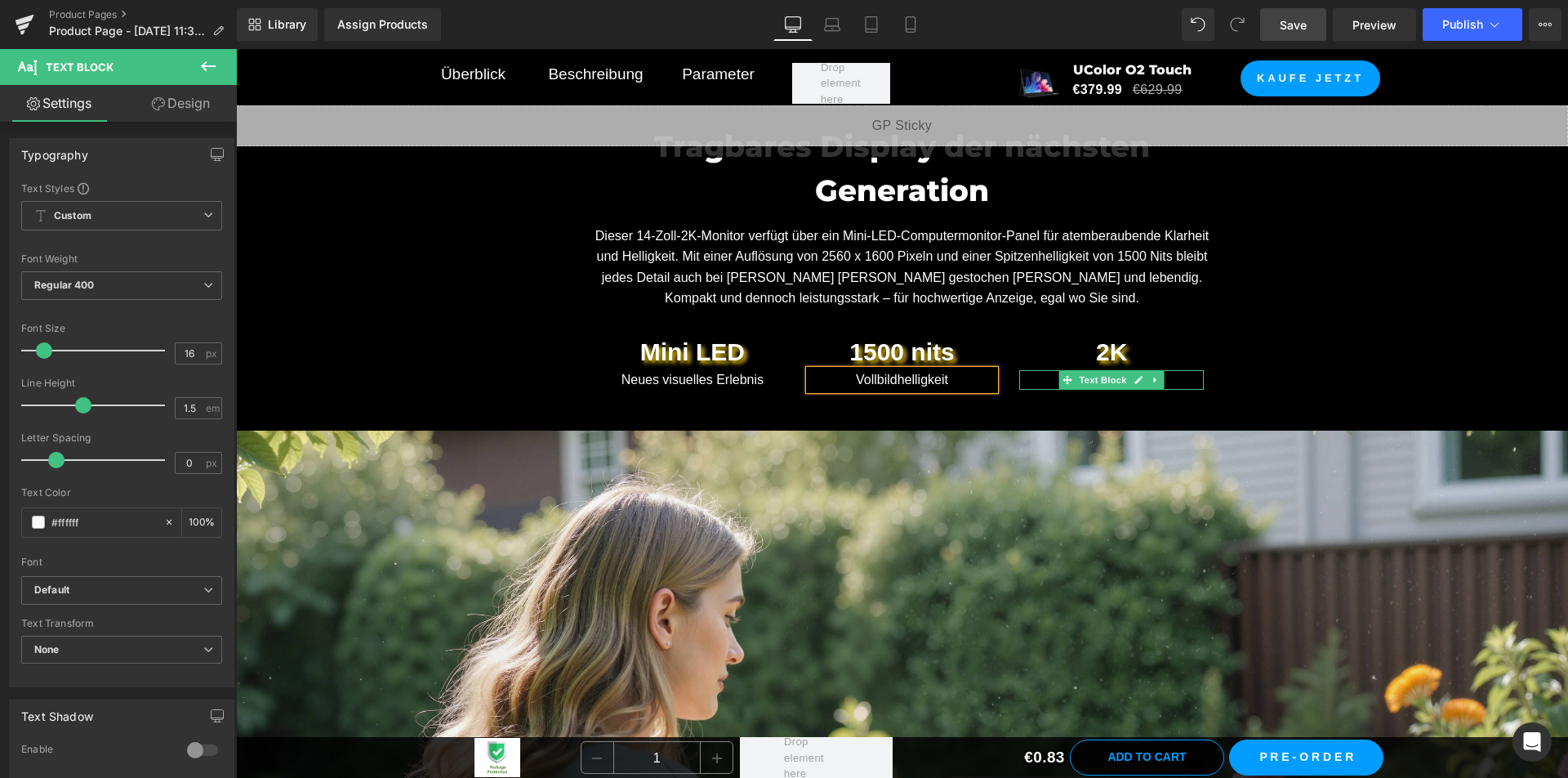
click at [1147, 379] on link at bounding box center [1155, 380] width 17 height 20
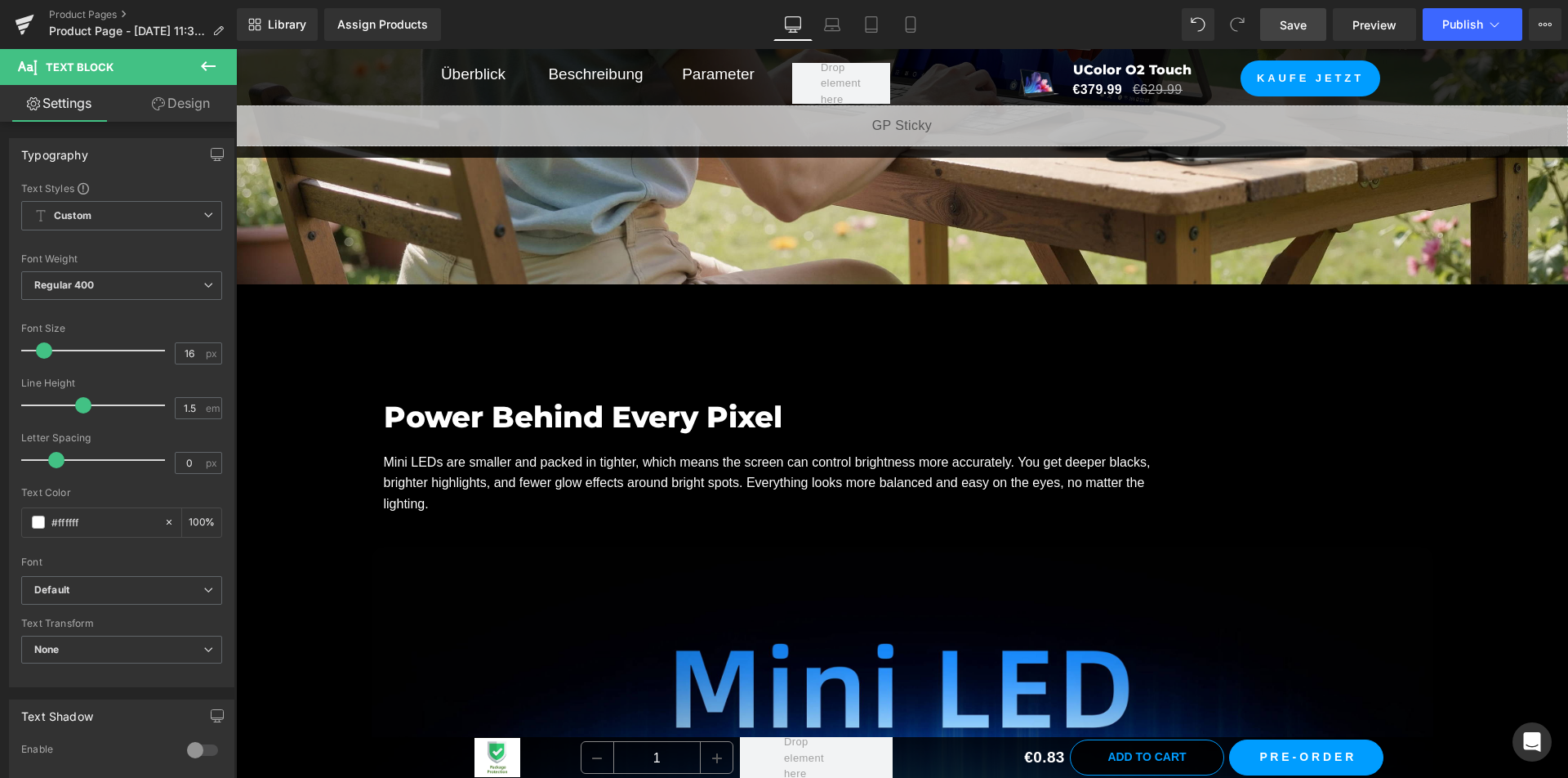
scroll to position [2205, 0]
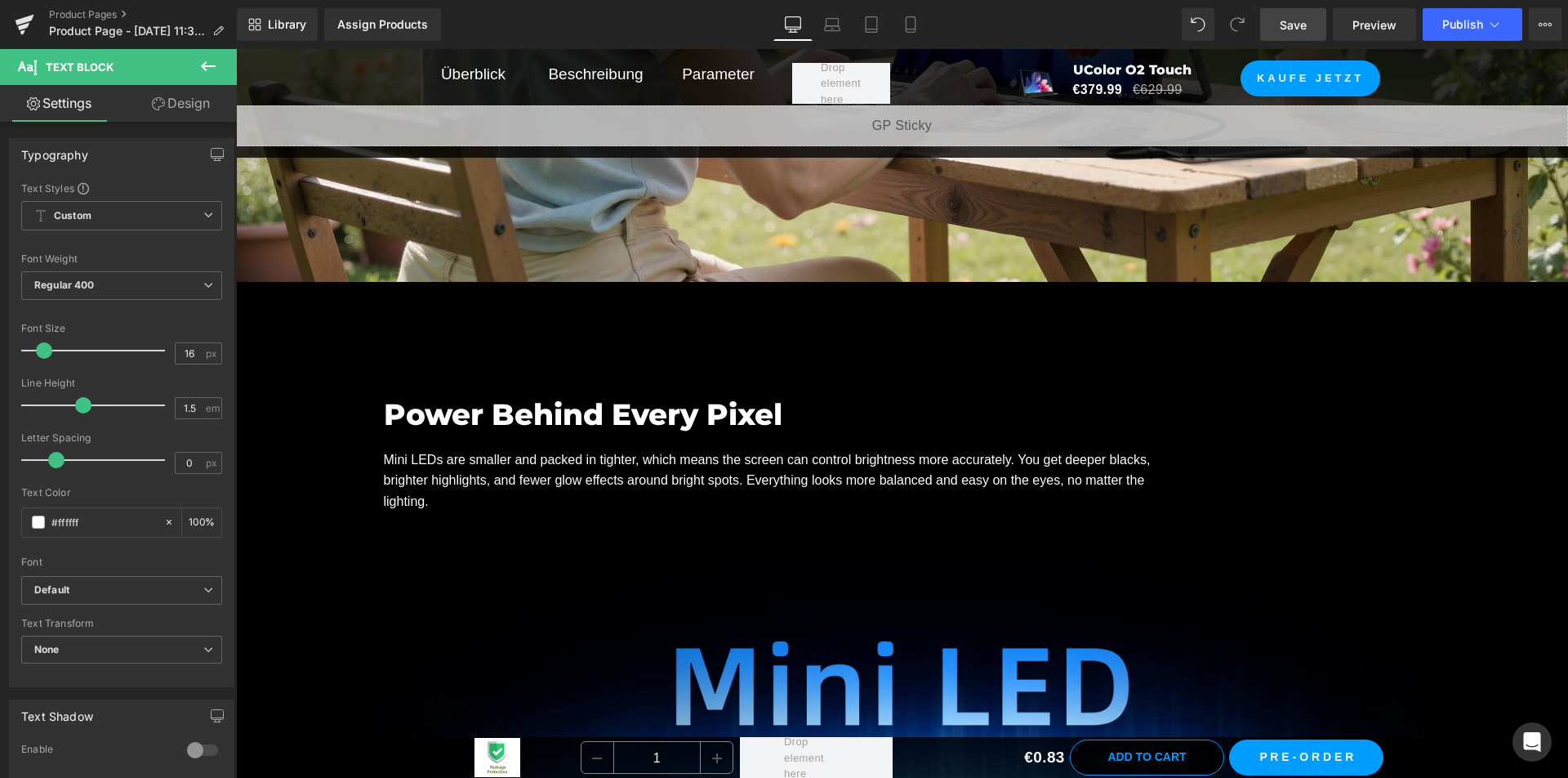
click at [1302, 22] on span "Save" at bounding box center [1293, 25] width 27 height 17
